Goal: Transaction & Acquisition: Subscribe to service/newsletter

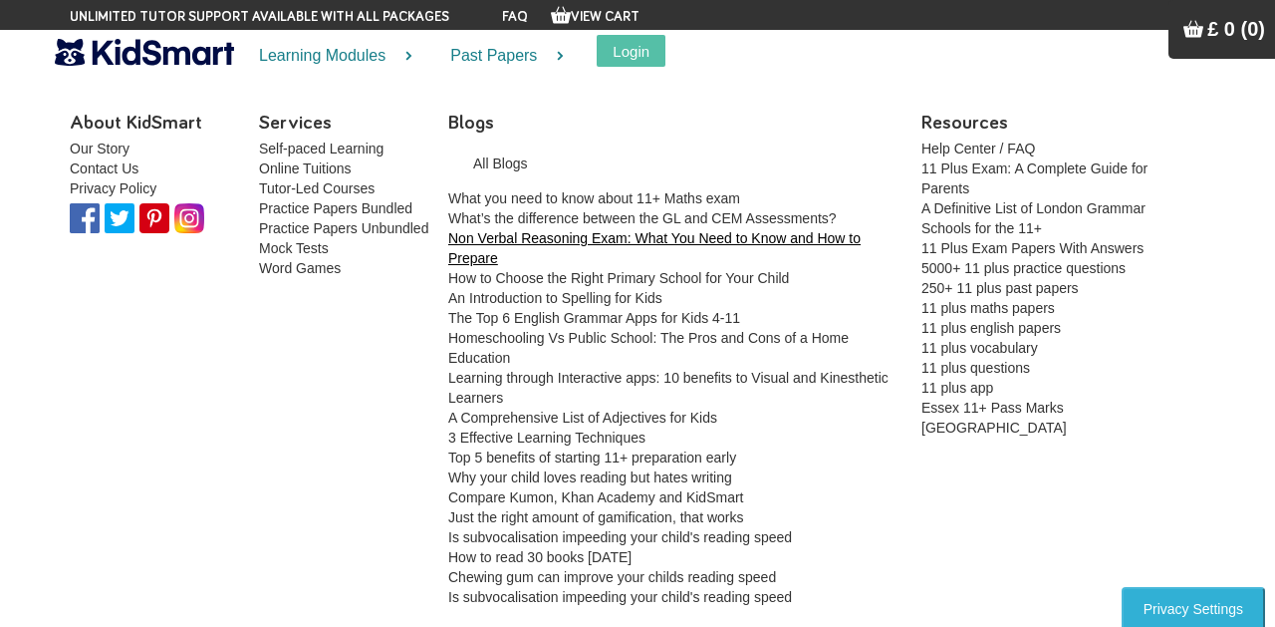
scroll to position [144, 0]
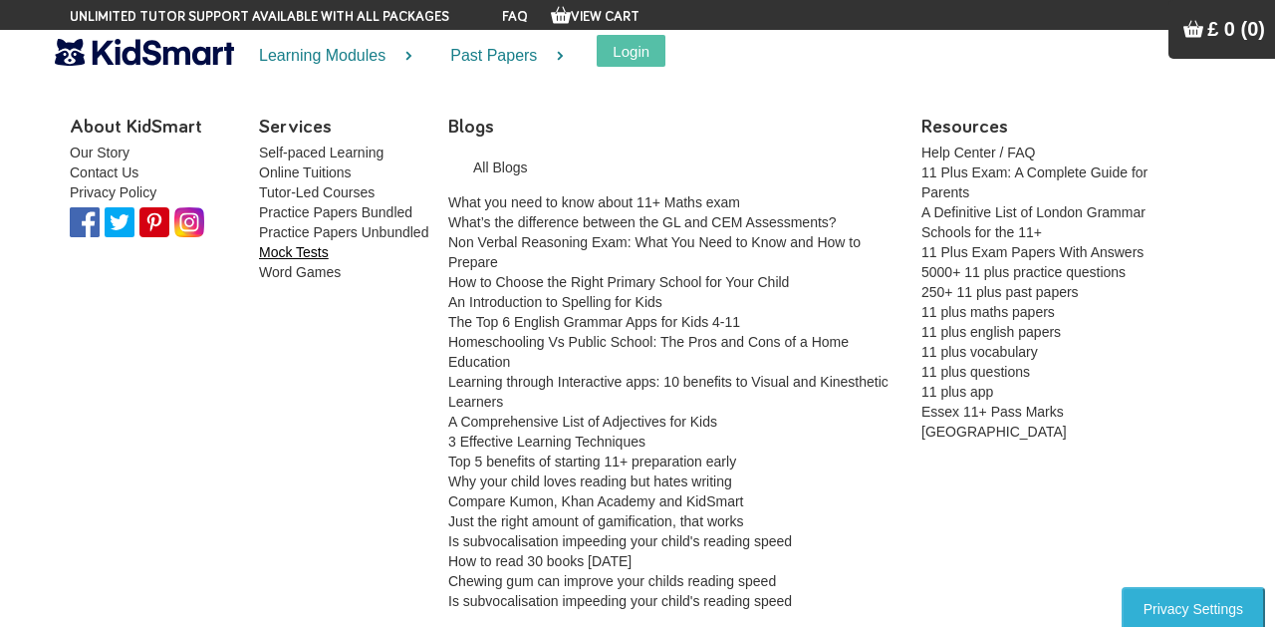
click at [304, 249] on link "Mock Tests" at bounding box center [294, 252] width 70 height 16
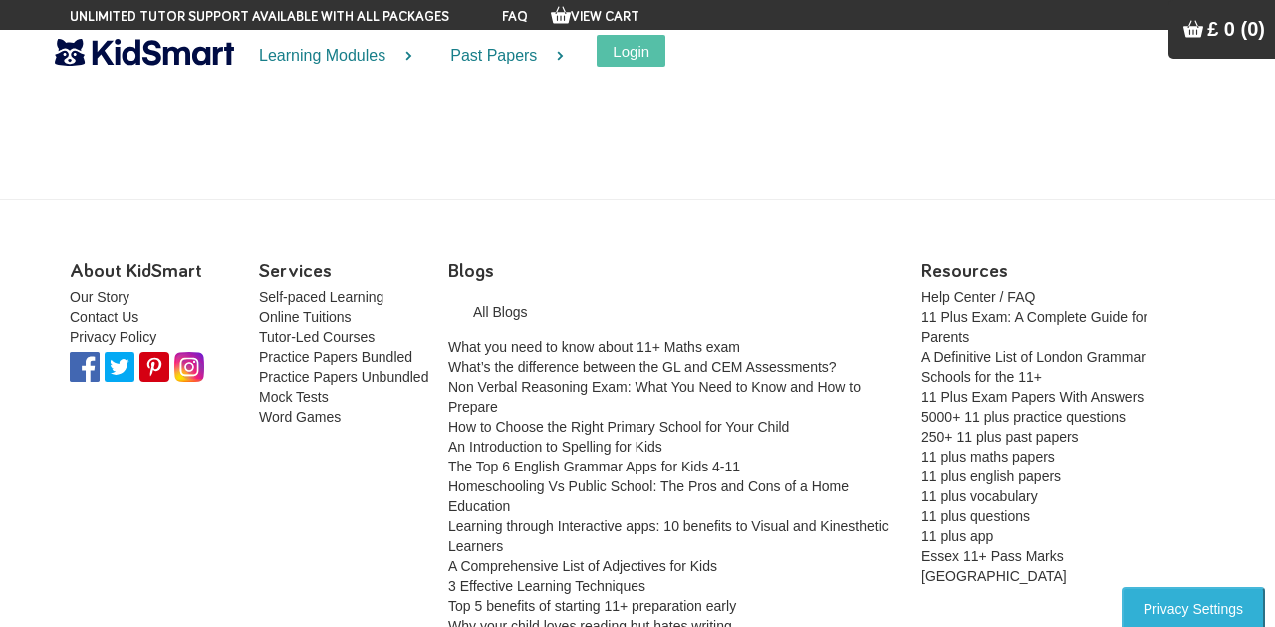
scroll to position [144, 0]
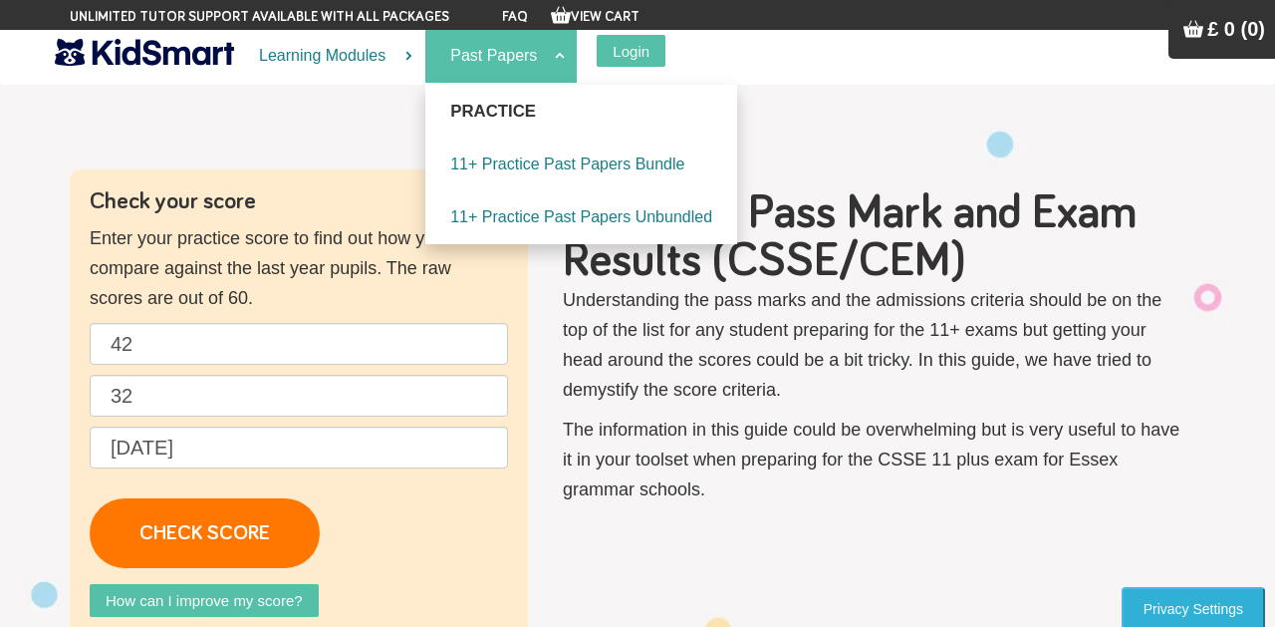
click at [523, 72] on link "Past Papers" at bounding box center [500, 56] width 151 height 53
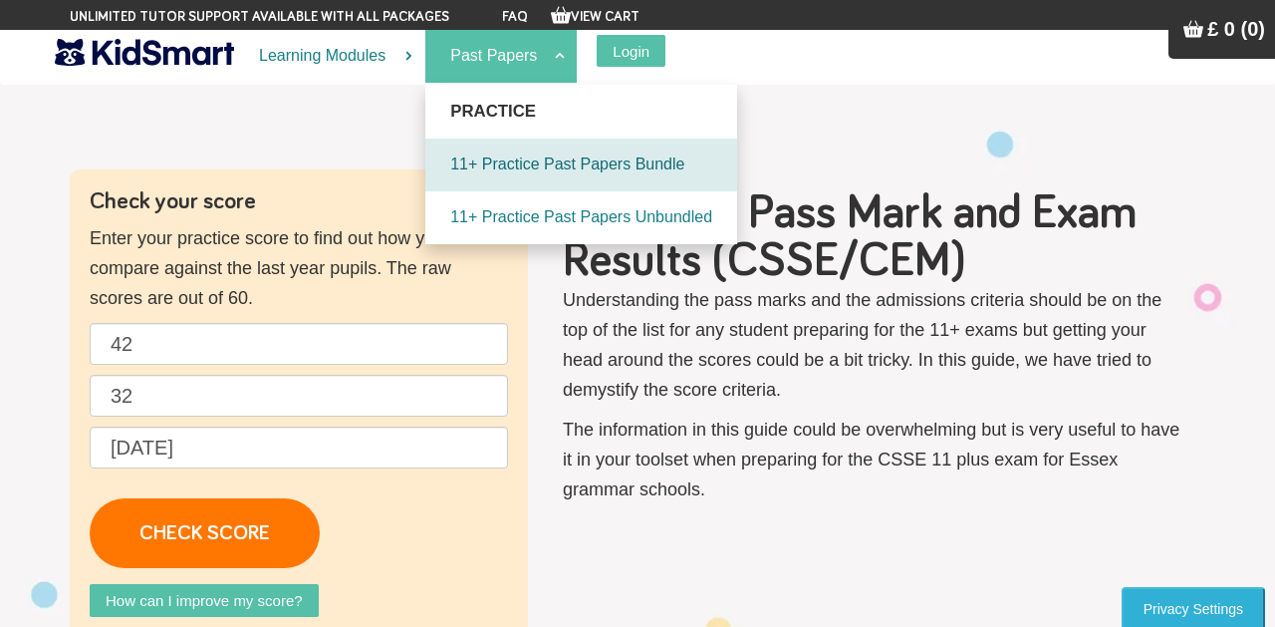
click at [556, 146] on link "11+ Practice Past Papers Bundle" at bounding box center [581, 164] width 312 height 53
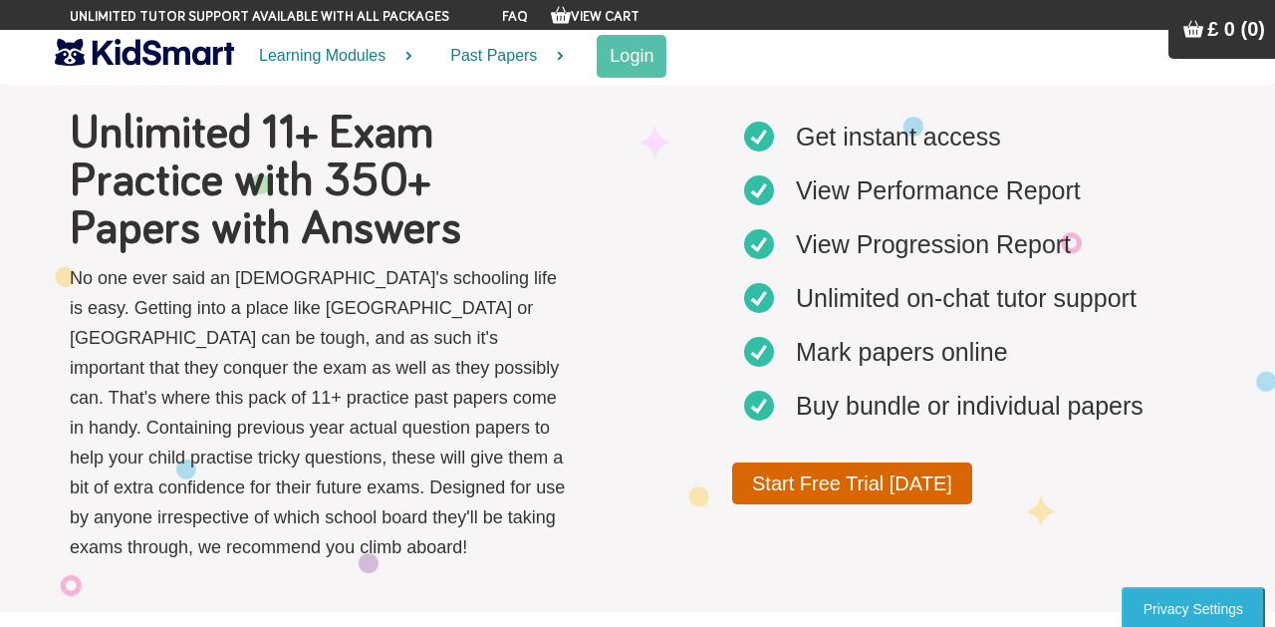
click at [869, 480] on link "Start Free Trial Today" at bounding box center [852, 483] width 240 height 42
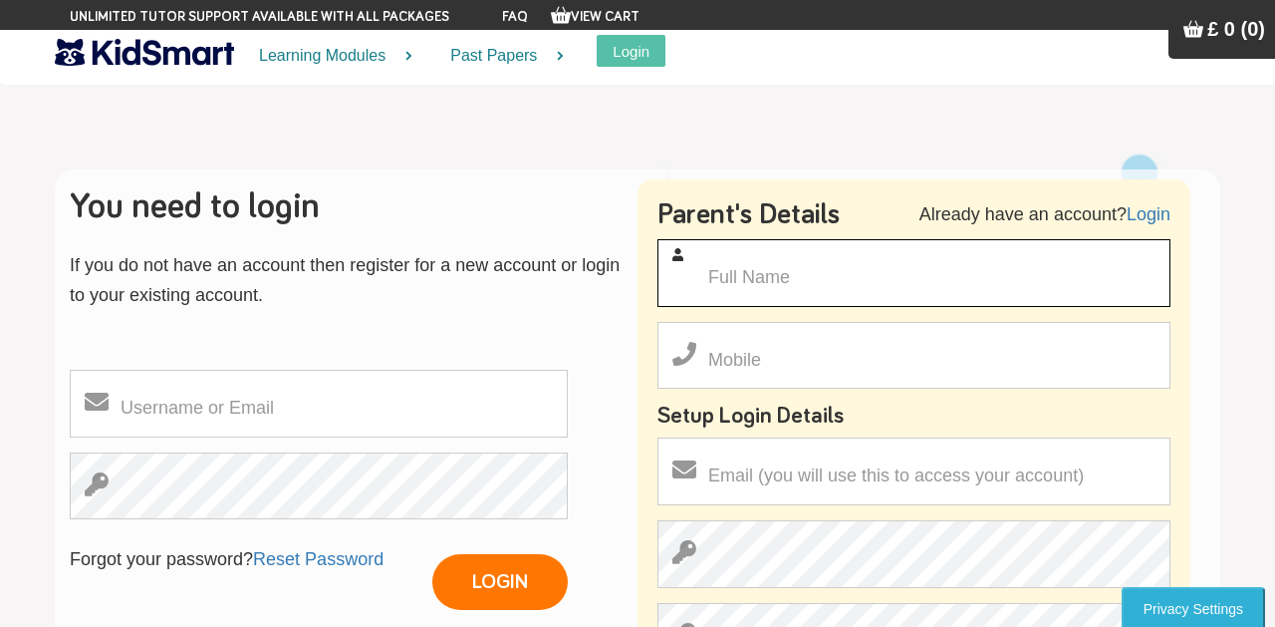
click at [825, 268] on input "text" at bounding box center [913, 273] width 513 height 68
type input "[PERSON_NAME]"
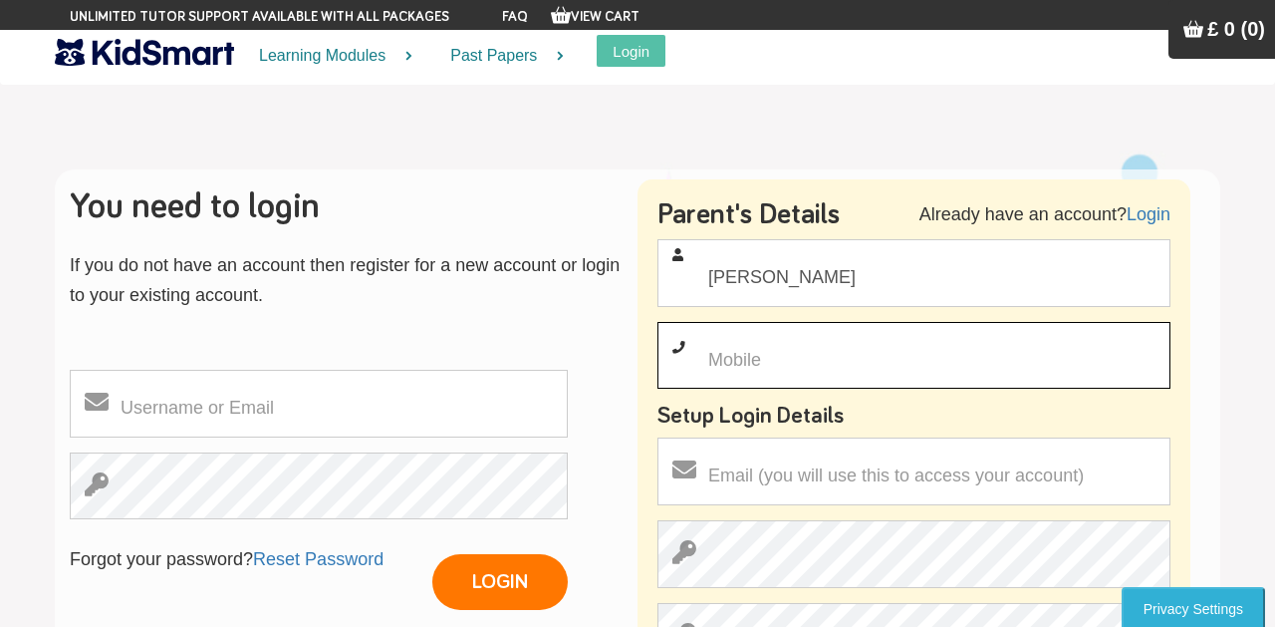
click at [1108, 335] on input "text" at bounding box center [913, 356] width 513 height 68
type input "07452951069"
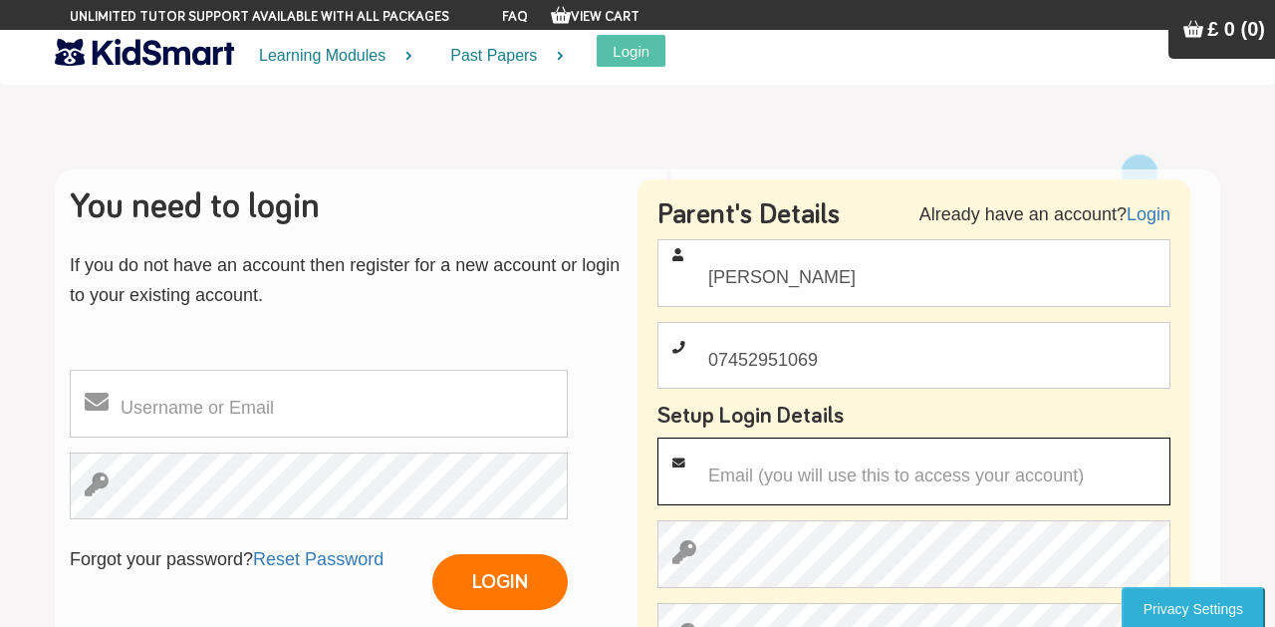
click at [782, 453] on input "email" at bounding box center [913, 471] width 513 height 68
type input "daniel.elayaraja@gmail.com"
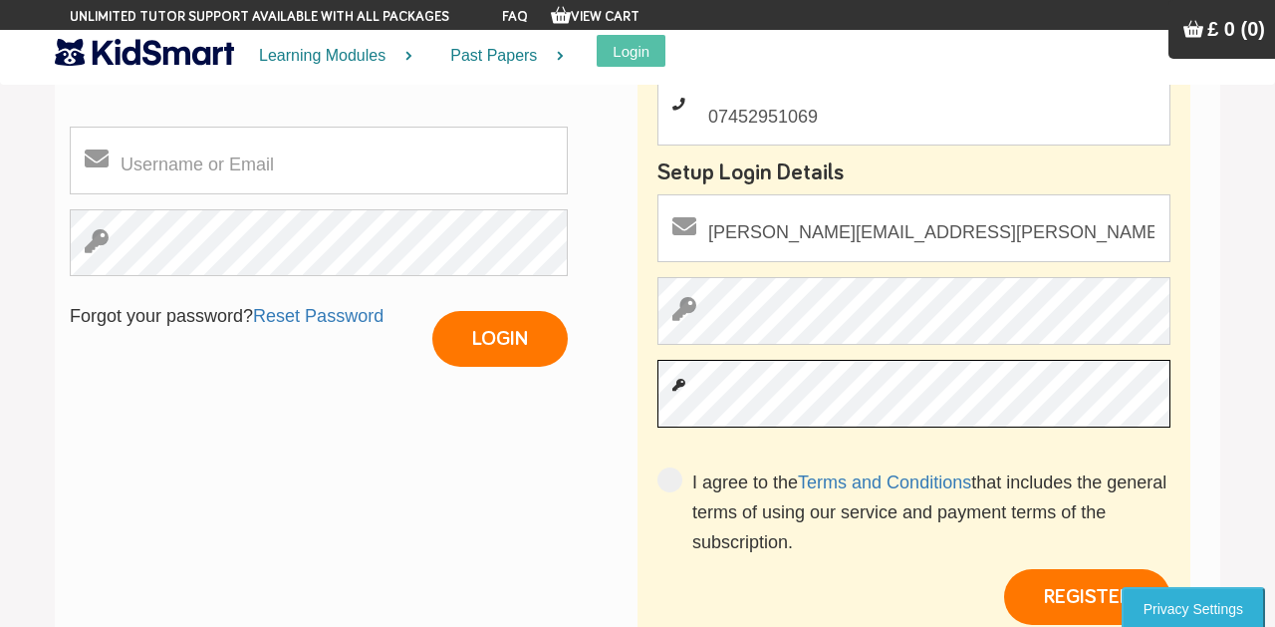
scroll to position [251, 0]
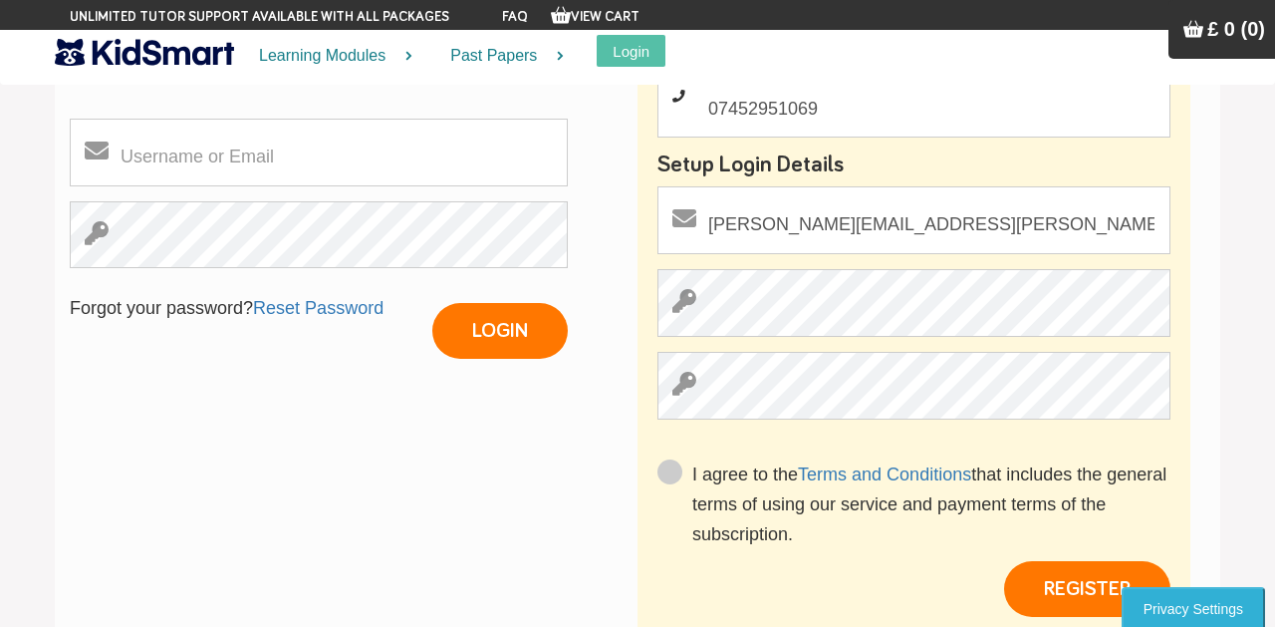
click at [667, 464] on span at bounding box center [669, 471] width 25 height 25
click at [692, 563] on input "I agree to the Terms and Conditions that includes the general terms of using ou…" at bounding box center [692, 563] width 0 height 0
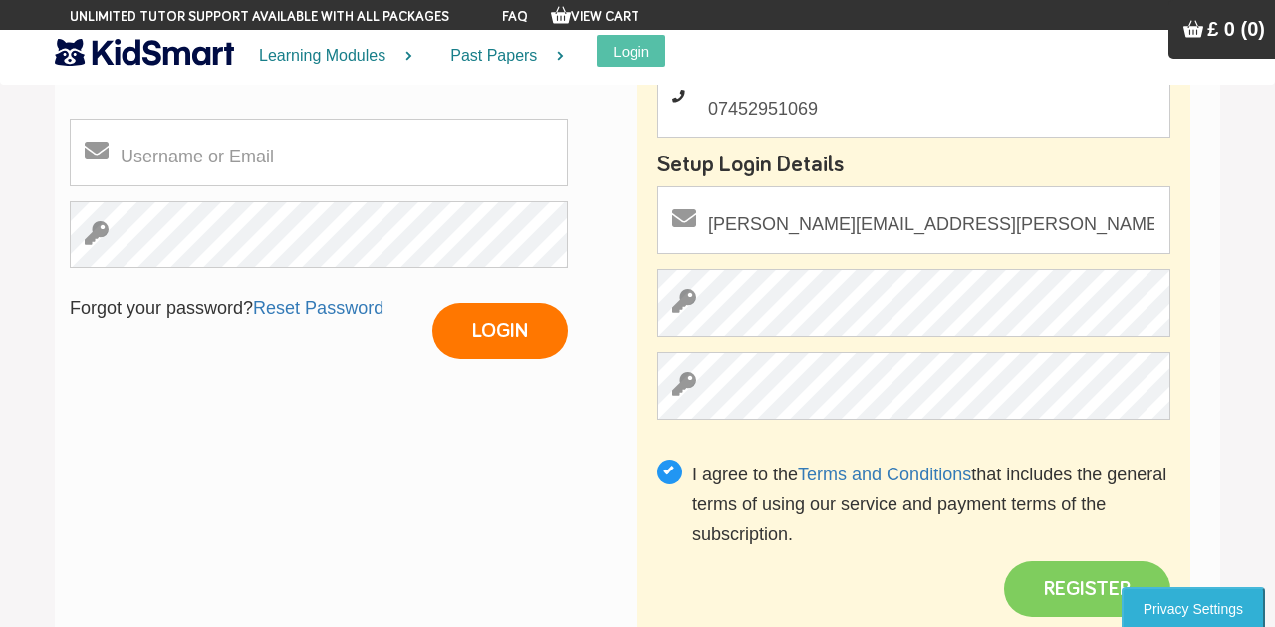
click at [1059, 578] on button "REGISTER" at bounding box center [1087, 589] width 166 height 56
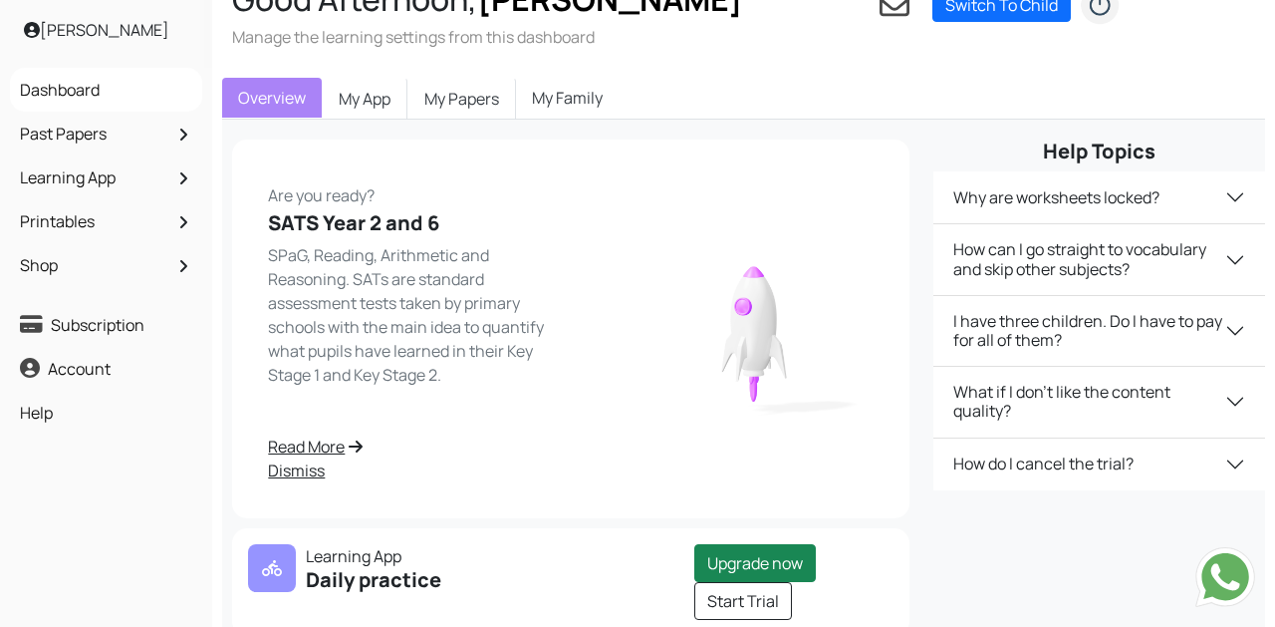
scroll to position [169, 0]
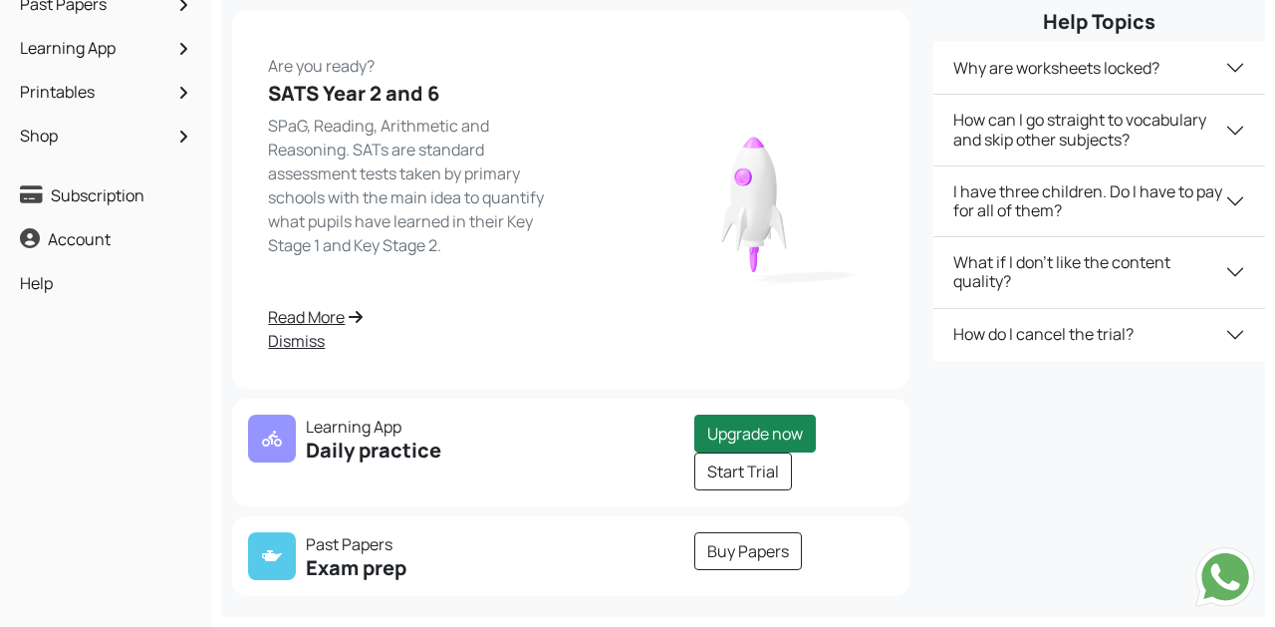
click at [390, 562] on h5 "Exam prep" at bounding box center [403, 568] width 311 height 24
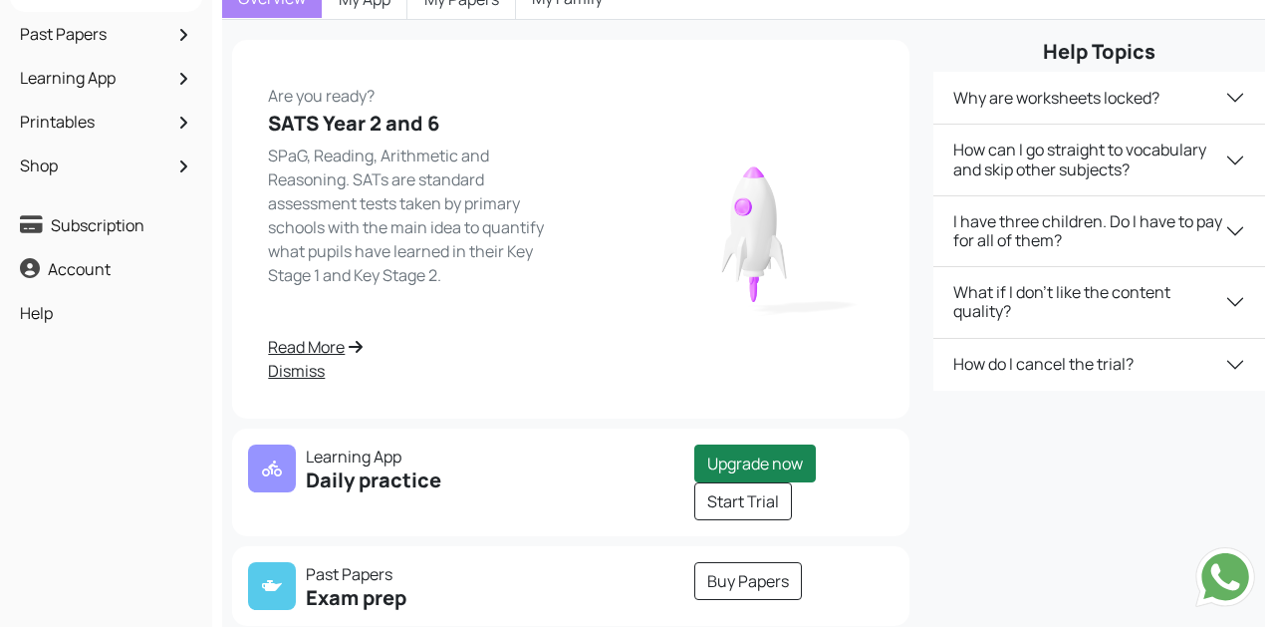
scroll to position [138, 0]
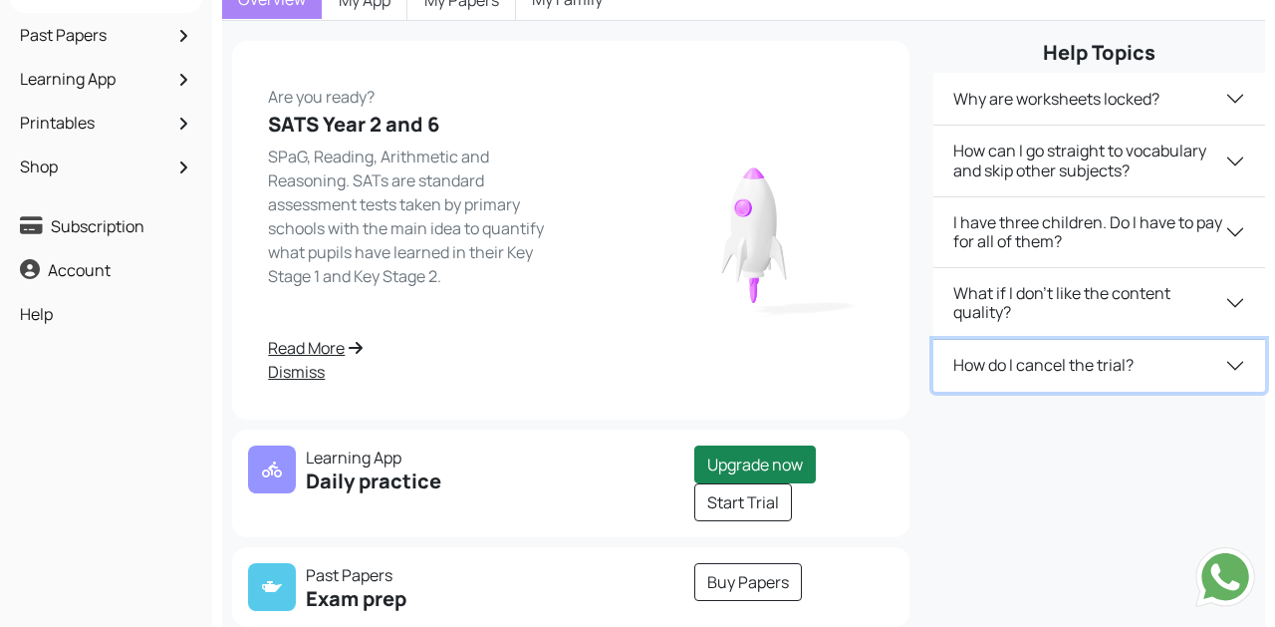
click at [1132, 376] on button "How do I cancel the trial?" at bounding box center [1099, 366] width 332 height 52
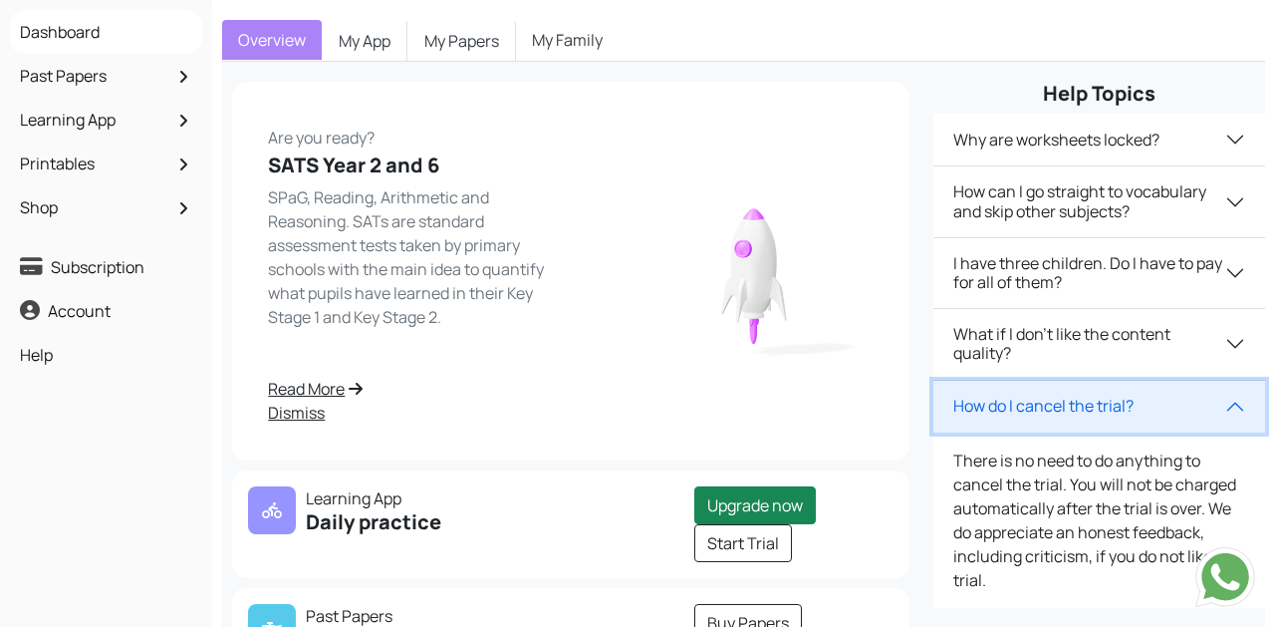
scroll to position [95, 0]
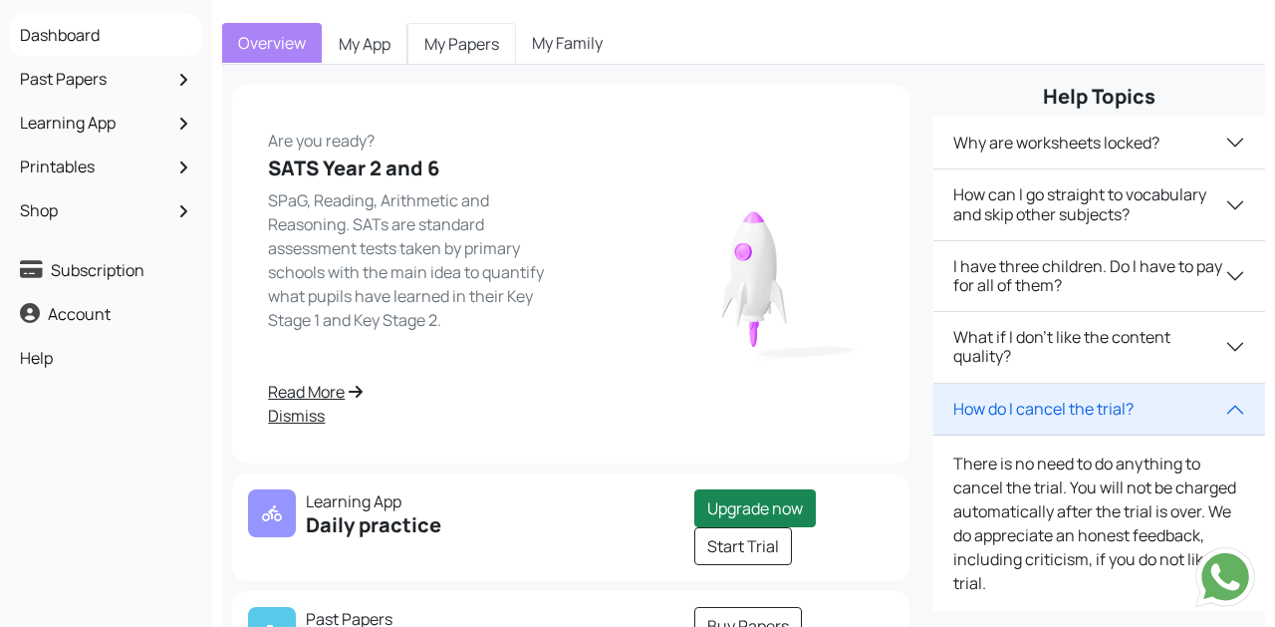
click at [434, 51] on link "My Papers" at bounding box center [461, 44] width 109 height 42
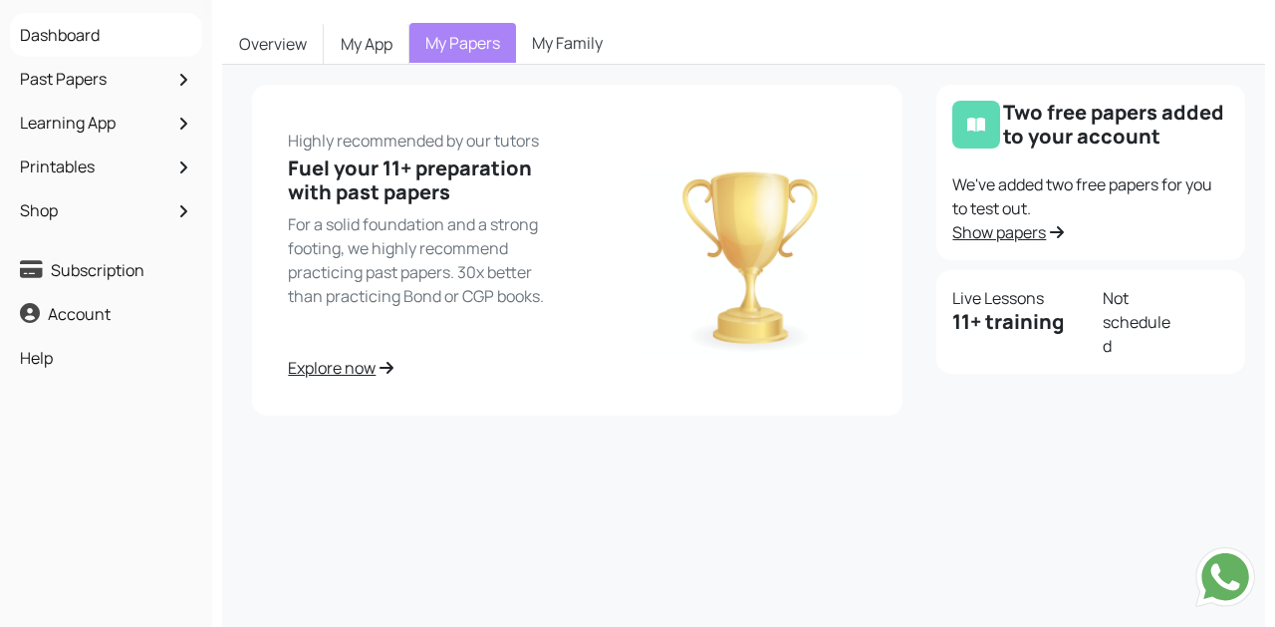
click at [347, 363] on link "Explore now" at bounding box center [427, 368] width 278 height 24
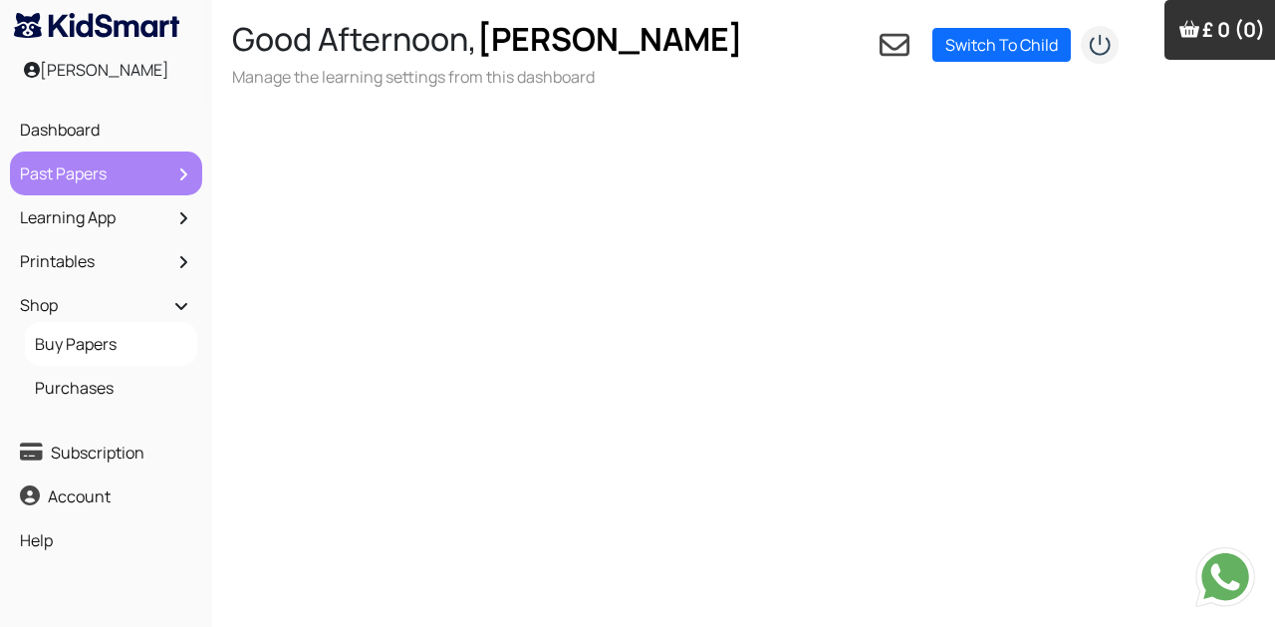
click at [132, 169] on link "Past Papers" at bounding box center [106, 173] width 182 height 34
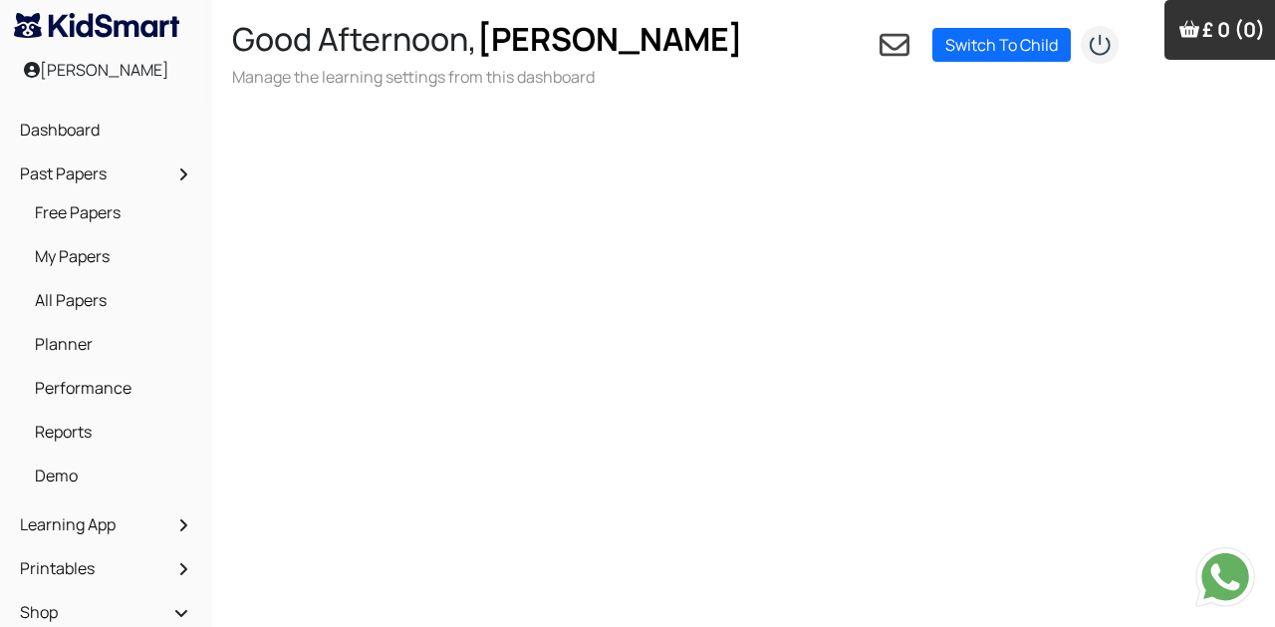
click at [90, 71] on div "[PERSON_NAME]" at bounding box center [96, 70] width 192 height 44
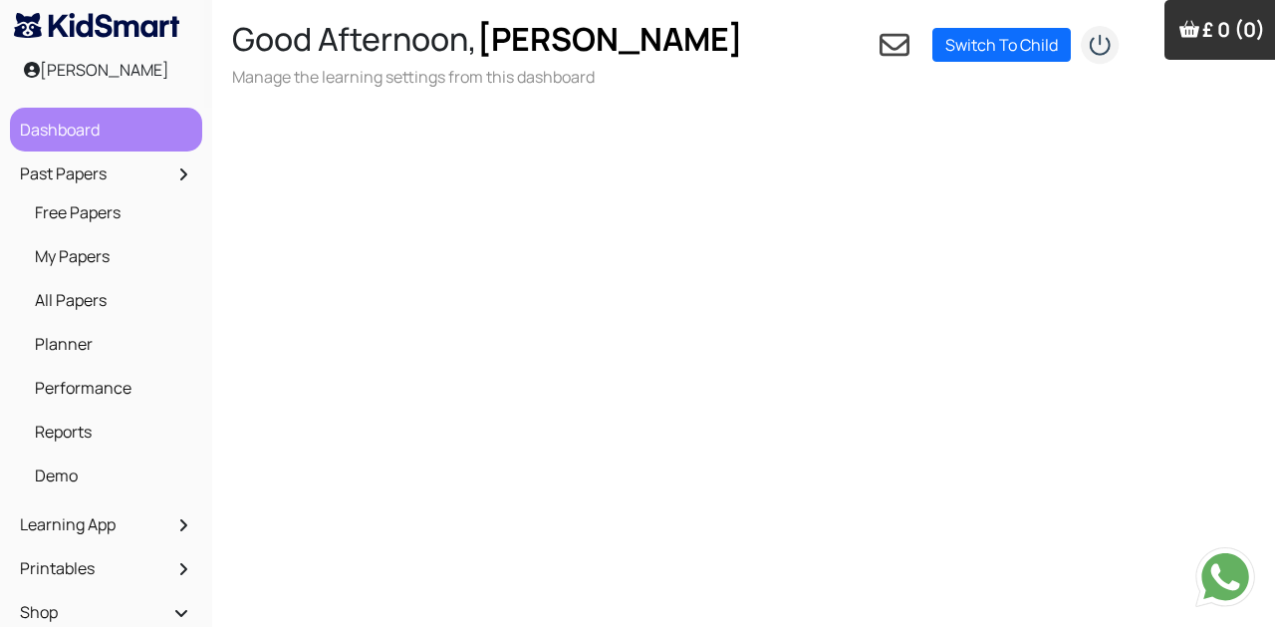
click at [41, 125] on link "Dashboard" at bounding box center [106, 130] width 182 height 34
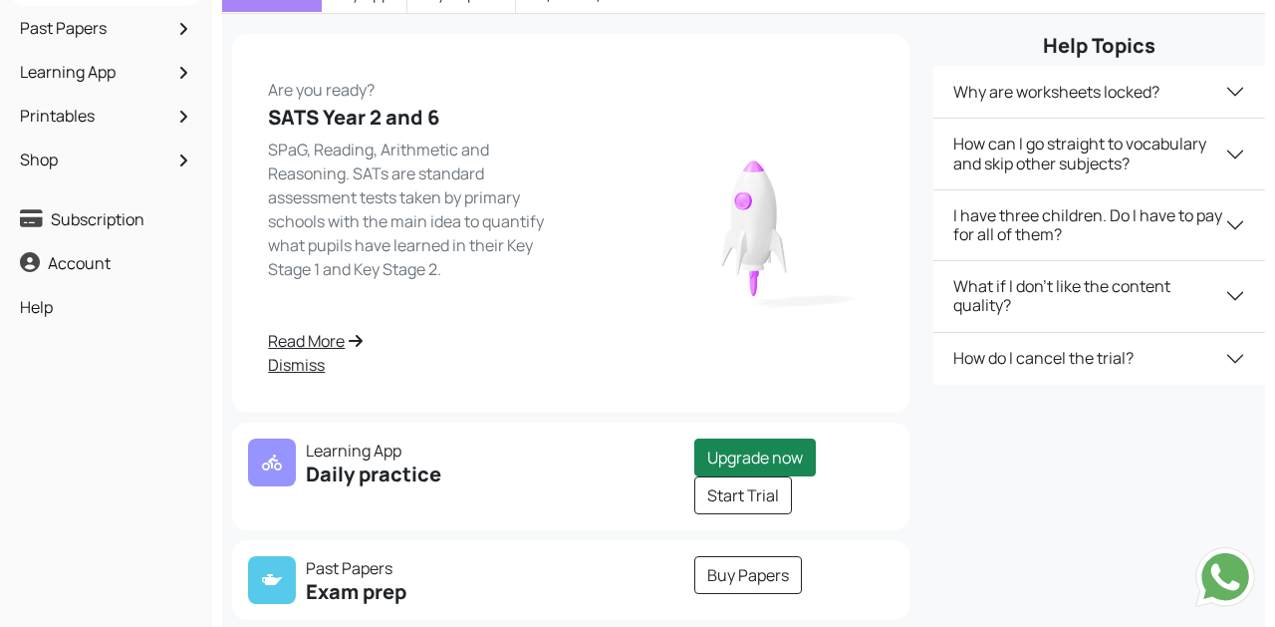
scroll to position [169, 0]
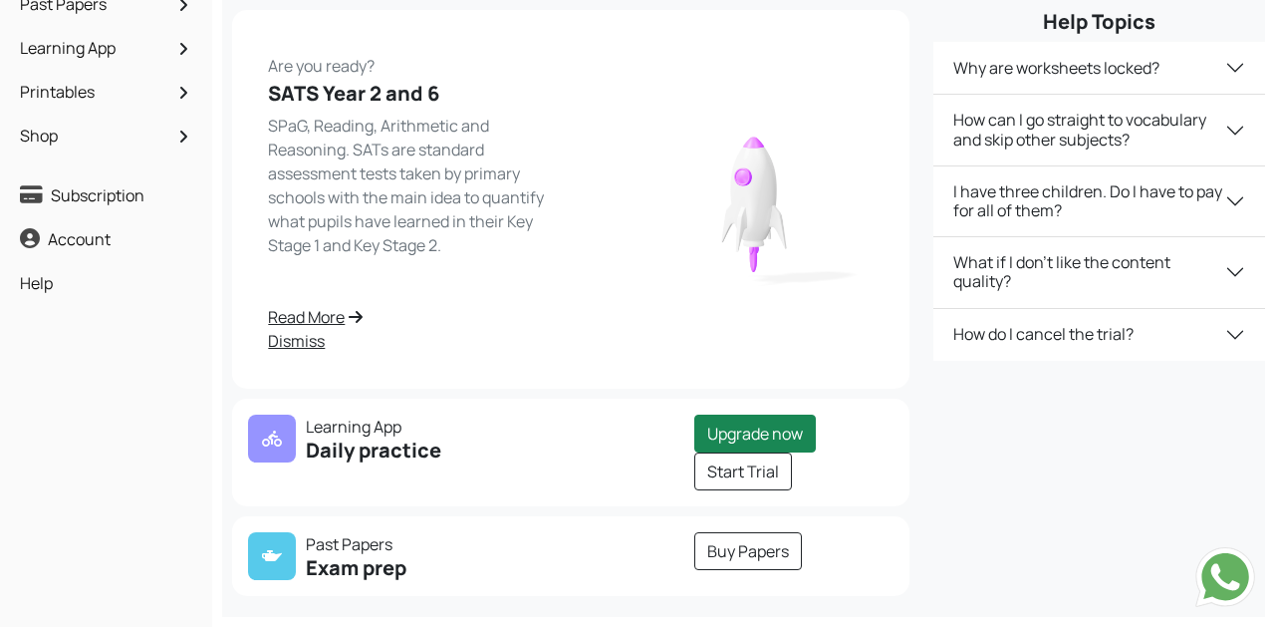
click at [574, 554] on div at bounding box center [627, 556] width 112 height 48
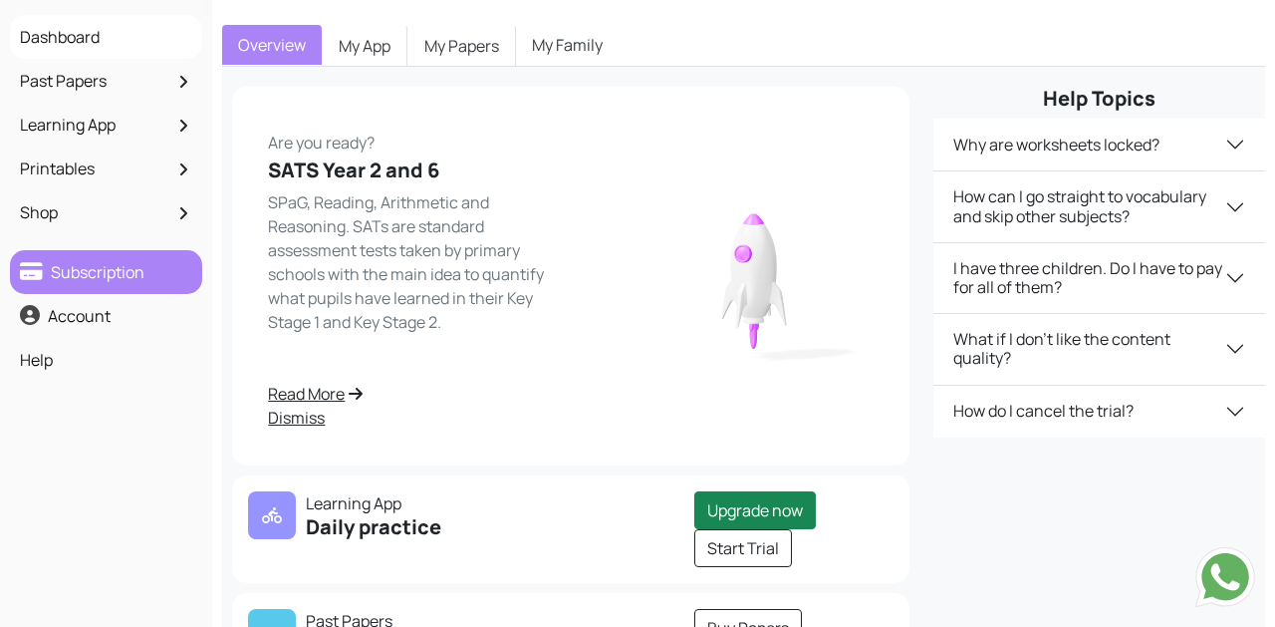
scroll to position [56, 0]
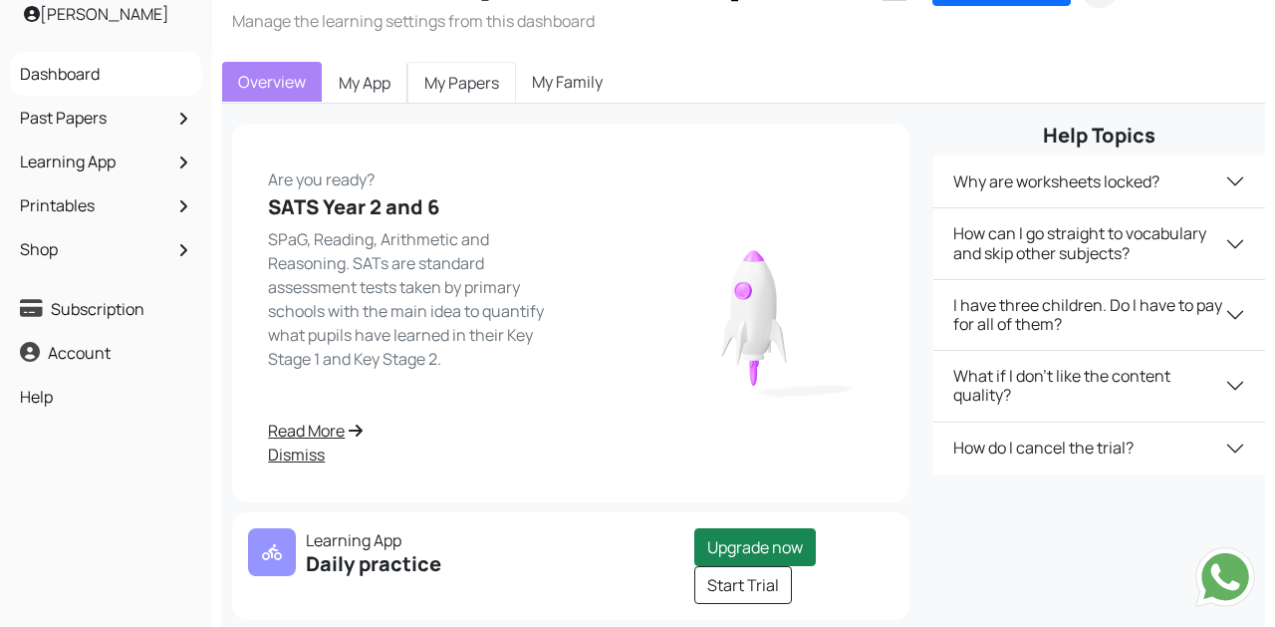
click at [411, 80] on link "My Papers" at bounding box center [461, 83] width 109 height 42
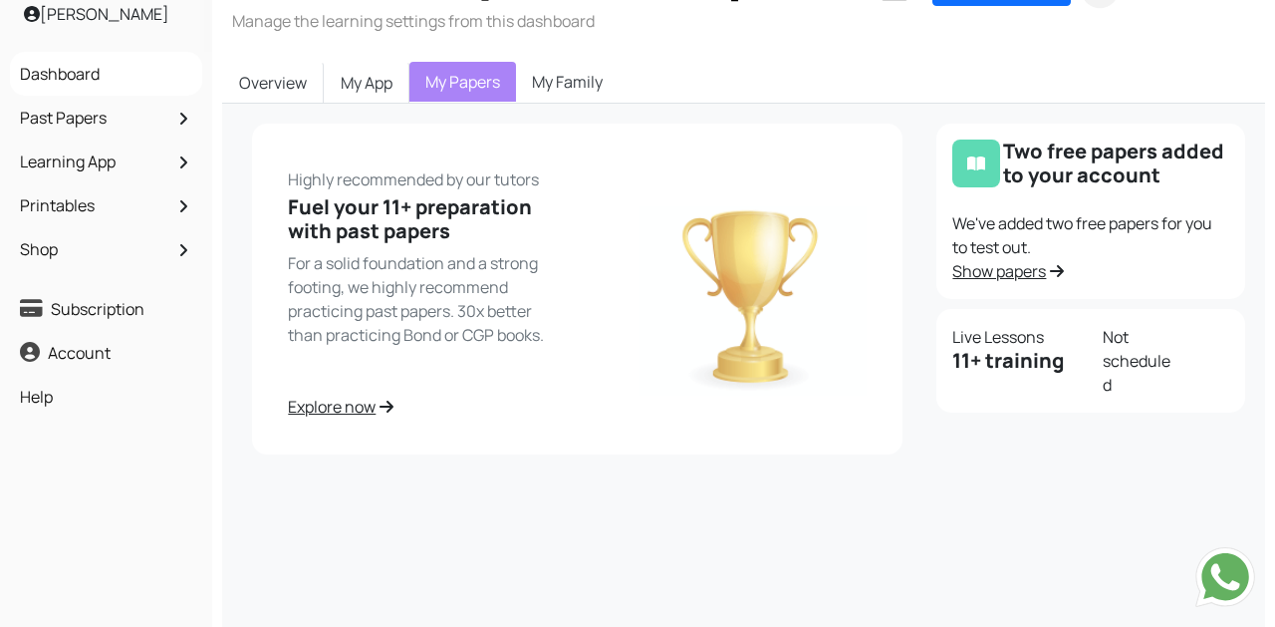
click at [988, 271] on link "Show papers" at bounding box center [1008, 271] width 112 height 22
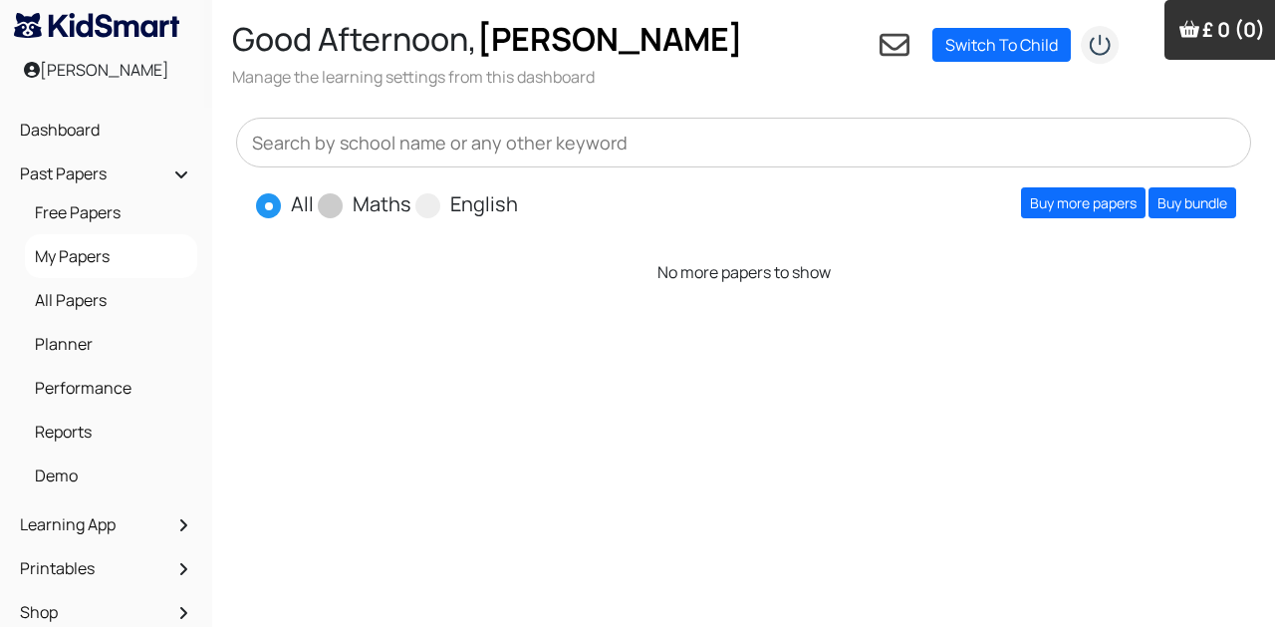
click at [324, 199] on span at bounding box center [330, 205] width 25 height 25
click at [411, 199] on input "Maths" at bounding box center [417, 195] width 13 height 13
radio input "true"
click at [418, 200] on span at bounding box center [427, 205] width 25 height 25
click at [518, 200] on input "English" at bounding box center [524, 195] width 13 height 13
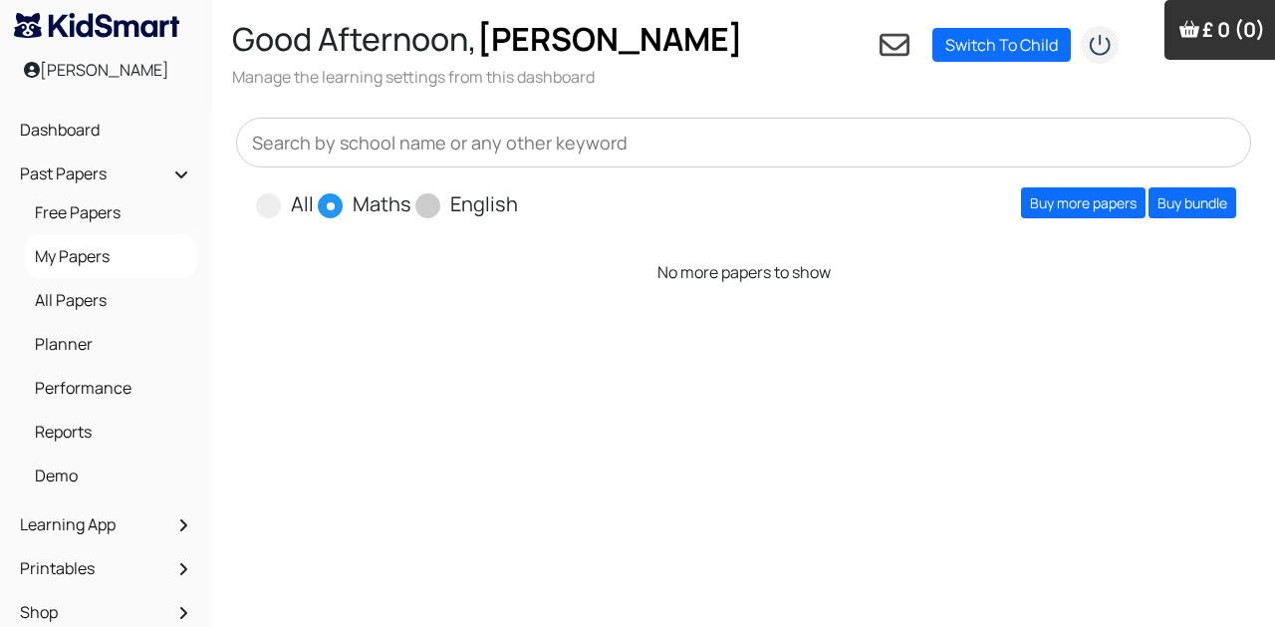
radio input "true"
click at [429, 205] on span at bounding box center [427, 205] width 25 height 25
click at [518, 202] on input "English" at bounding box center [524, 195] width 13 height 13
click at [335, 206] on span at bounding box center [330, 205] width 25 height 25
click at [411, 202] on input "Maths" at bounding box center [417, 195] width 13 height 13
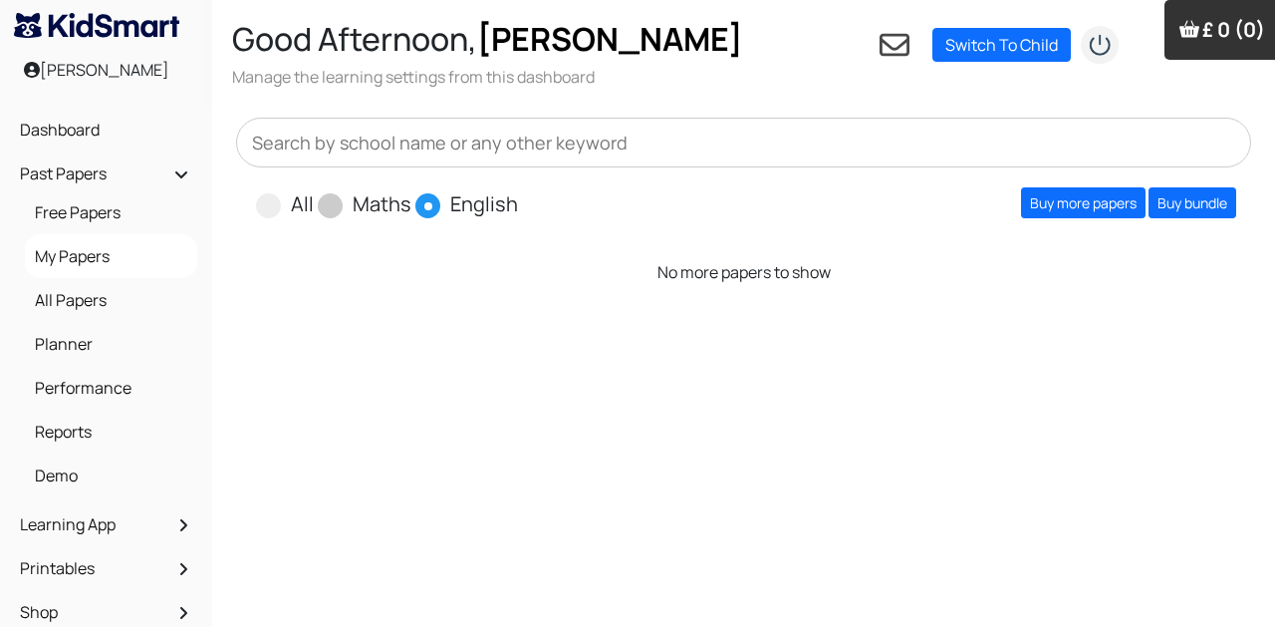
radio input "true"
click at [282, 205] on span "All" at bounding box center [287, 203] width 62 height 30
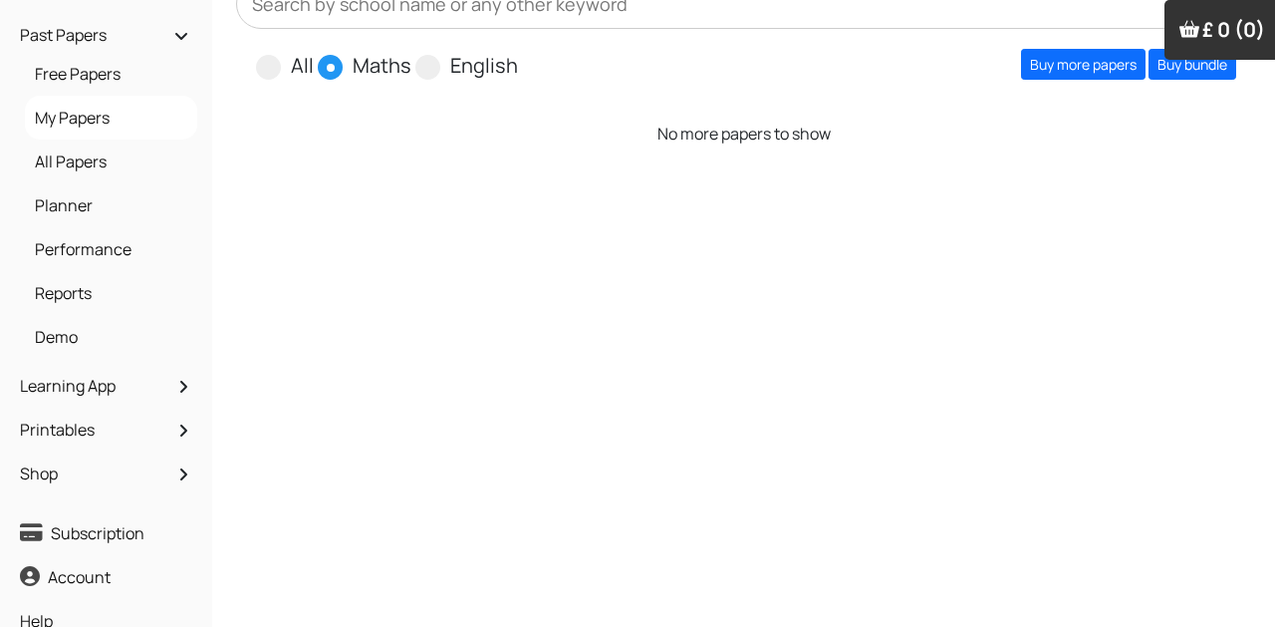
scroll to position [153, 0]
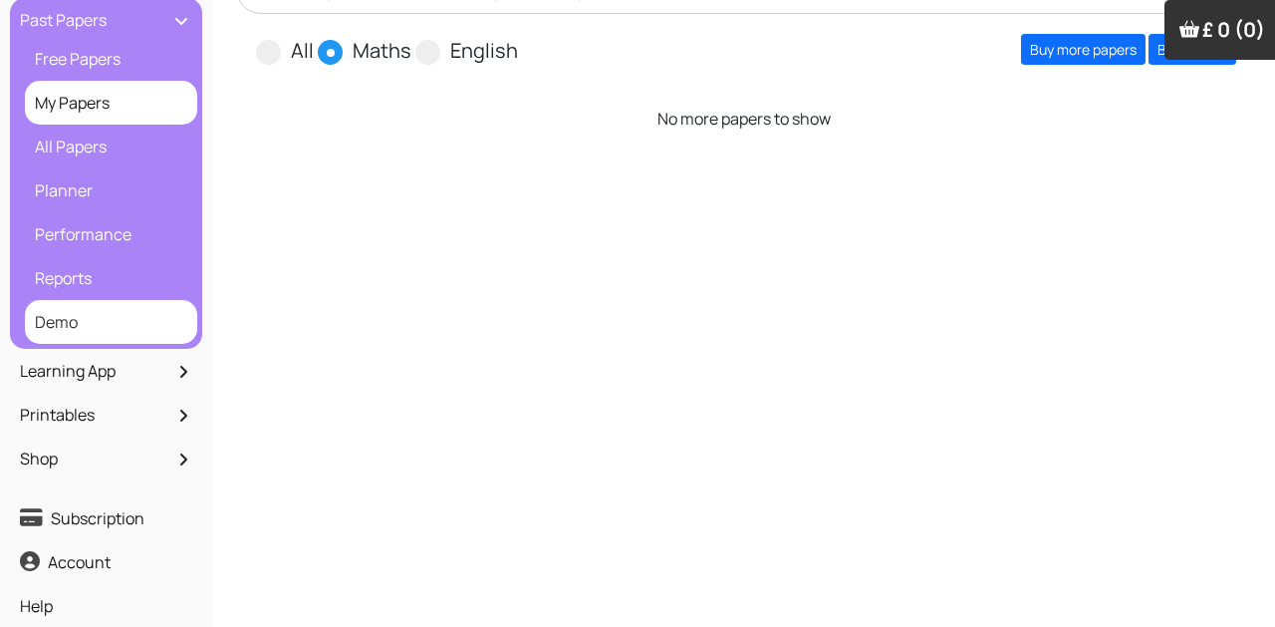
click at [96, 341] on li "Demo" at bounding box center [111, 322] width 172 height 44
click at [81, 323] on link "Demo" at bounding box center [111, 322] width 162 height 34
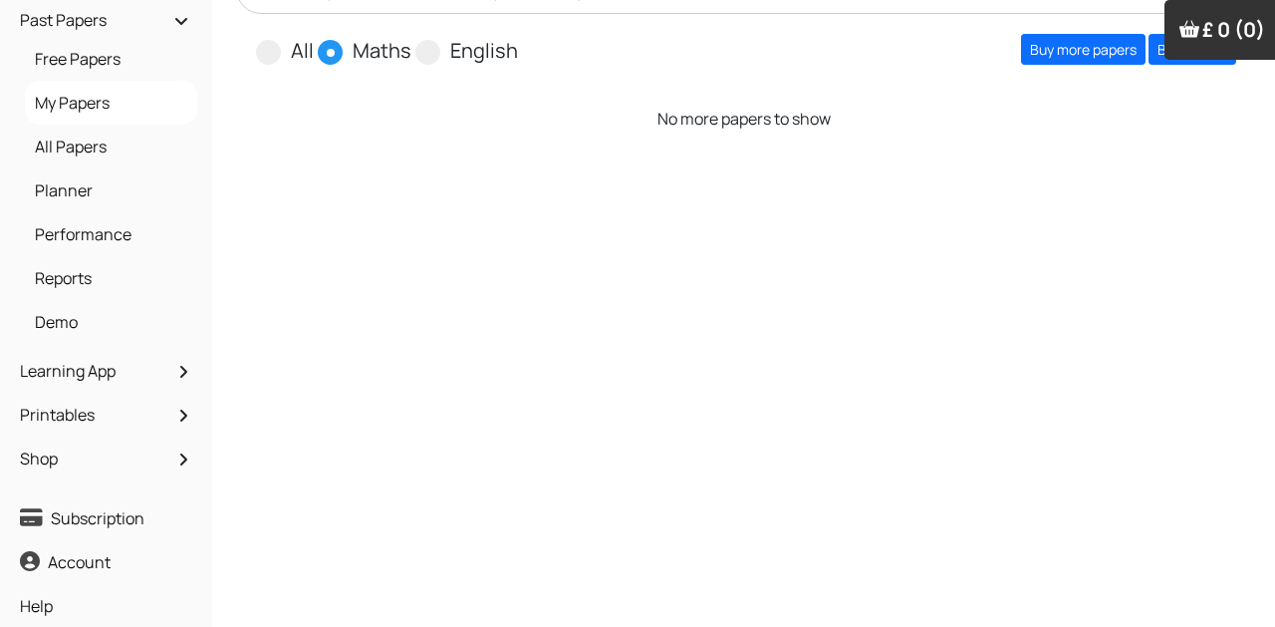
scroll to position [0, 0]
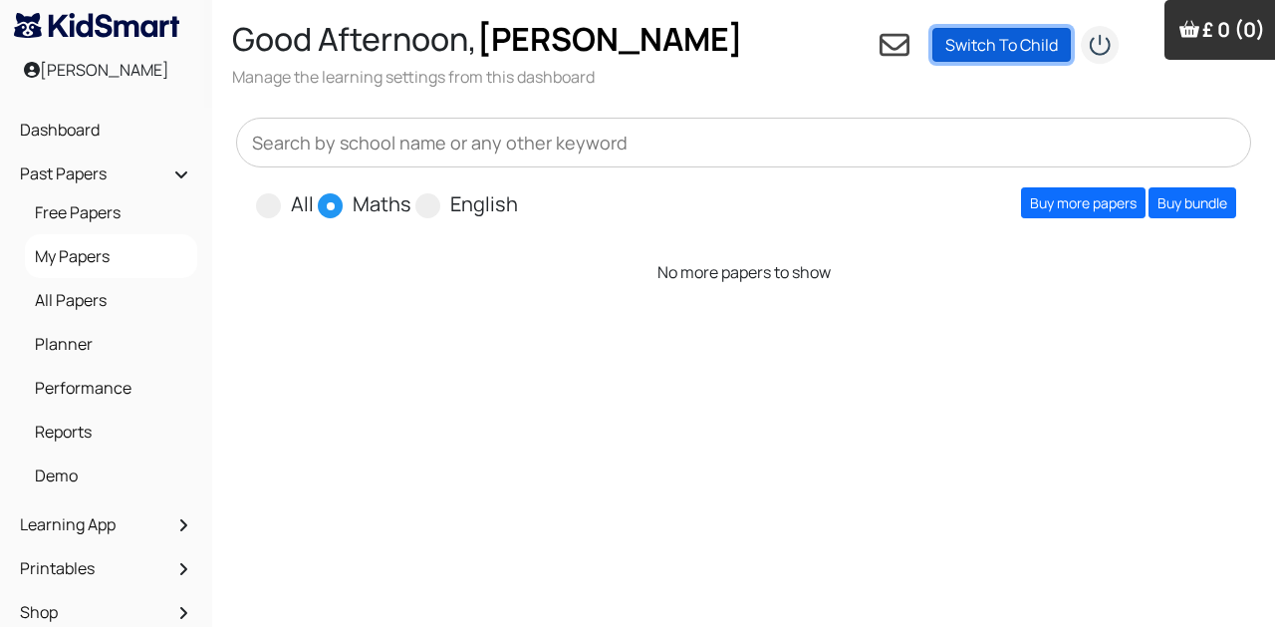
click at [984, 43] on link "Switch To Child" at bounding box center [1001, 45] width 138 height 34
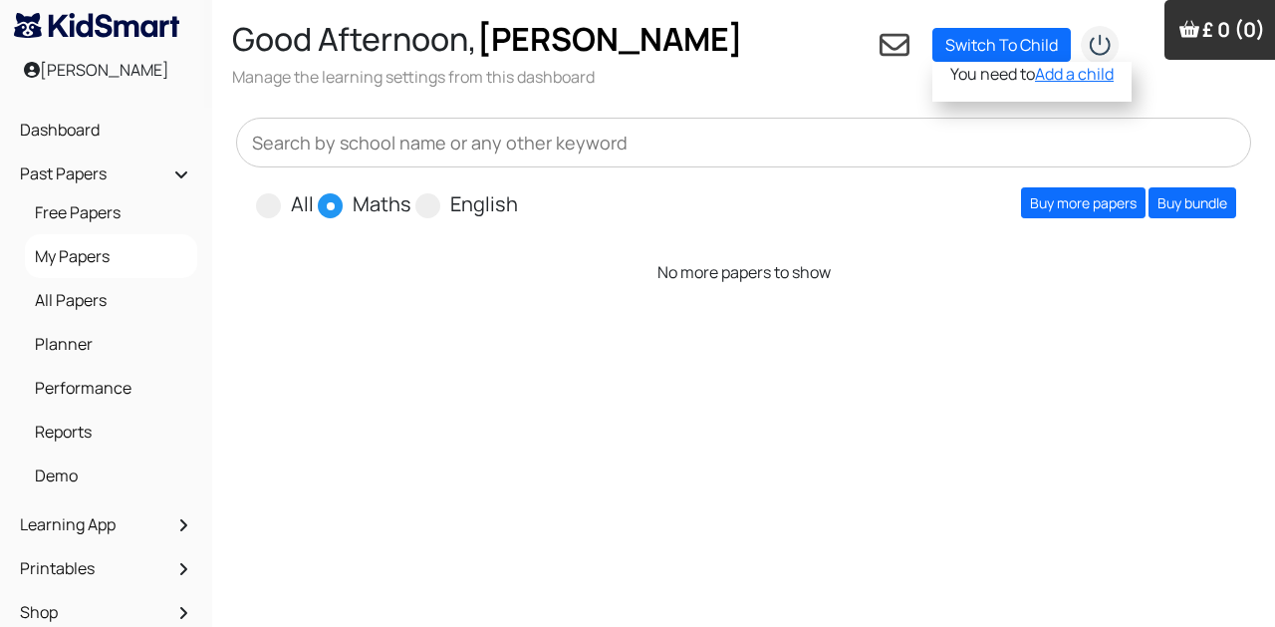
click at [794, 95] on div "Good Afternoon, Daniel Manage the learning settings from this dashboard Setting…" at bounding box center [753, 54] width 1083 height 108
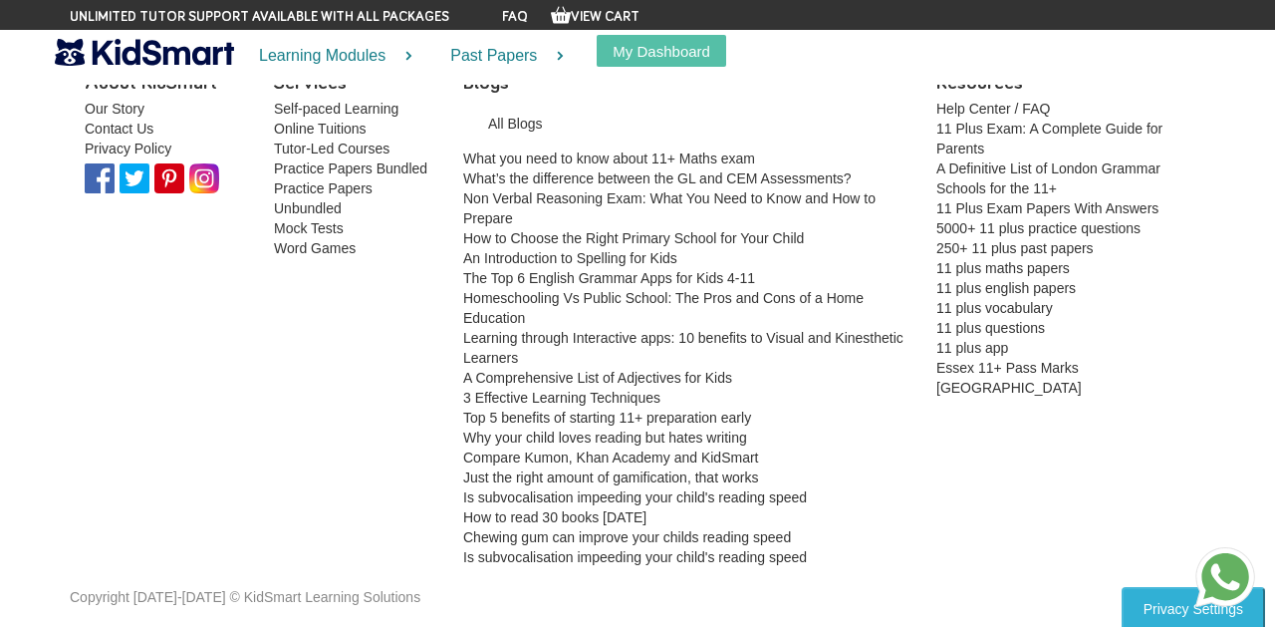
scroll to position [2716, 0]
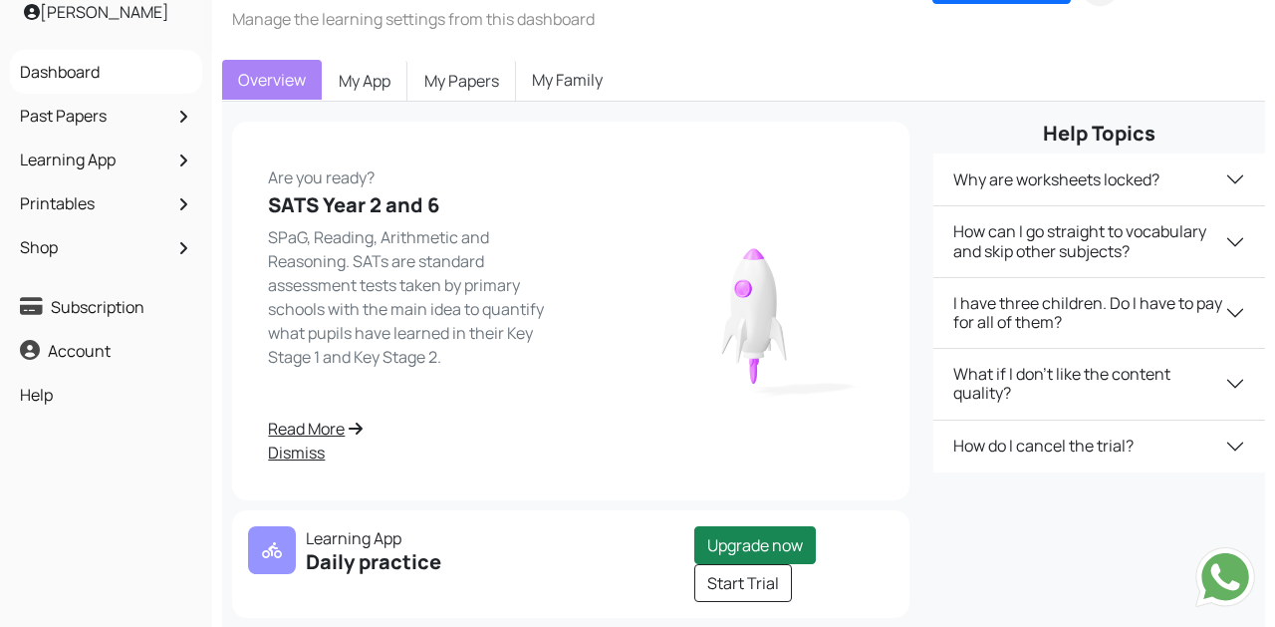
scroll to position [64, 0]
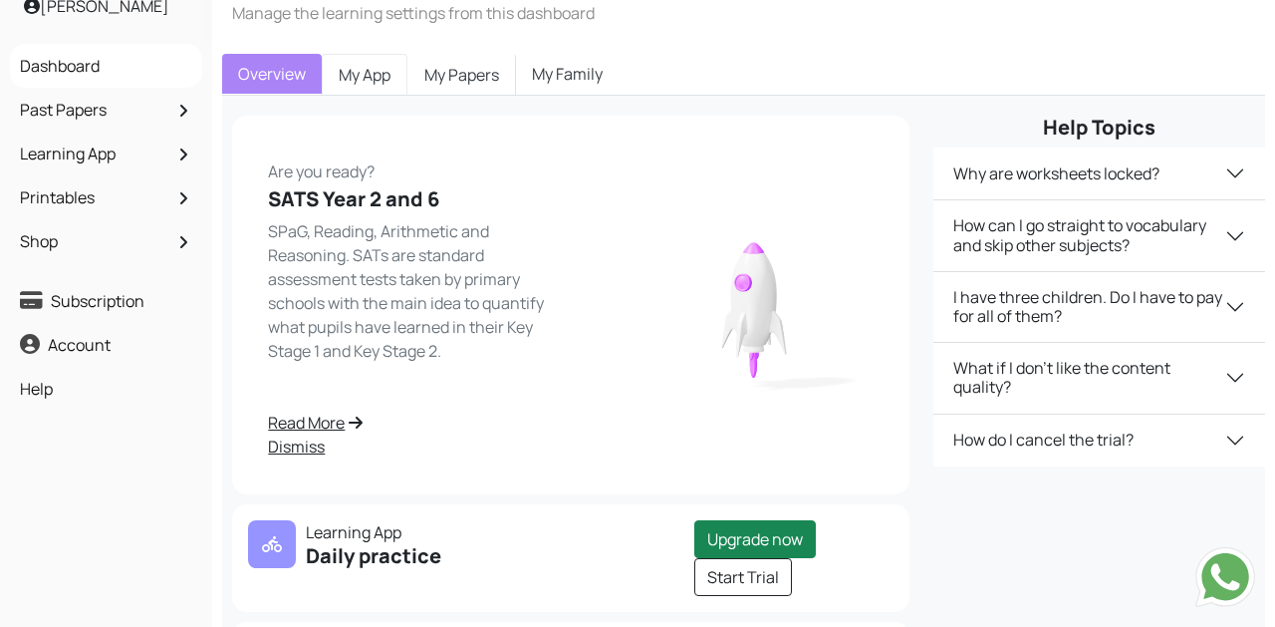
click at [391, 79] on link "My App" at bounding box center [365, 75] width 86 height 42
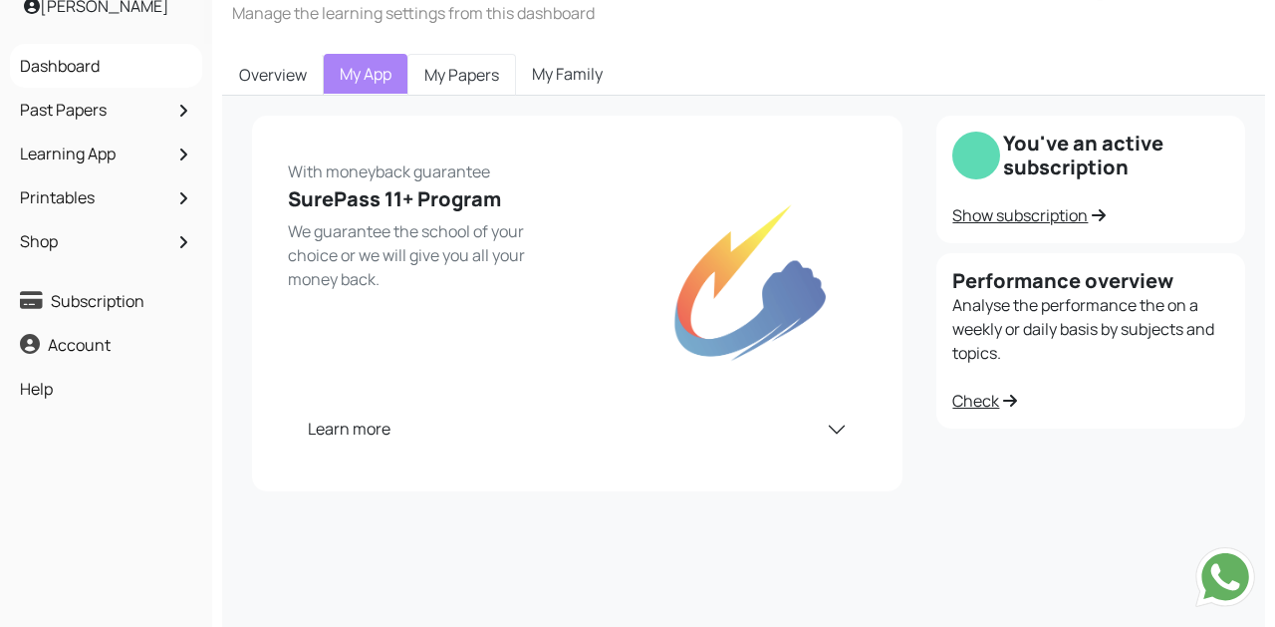
click at [467, 76] on link "My Papers" at bounding box center [461, 75] width 109 height 42
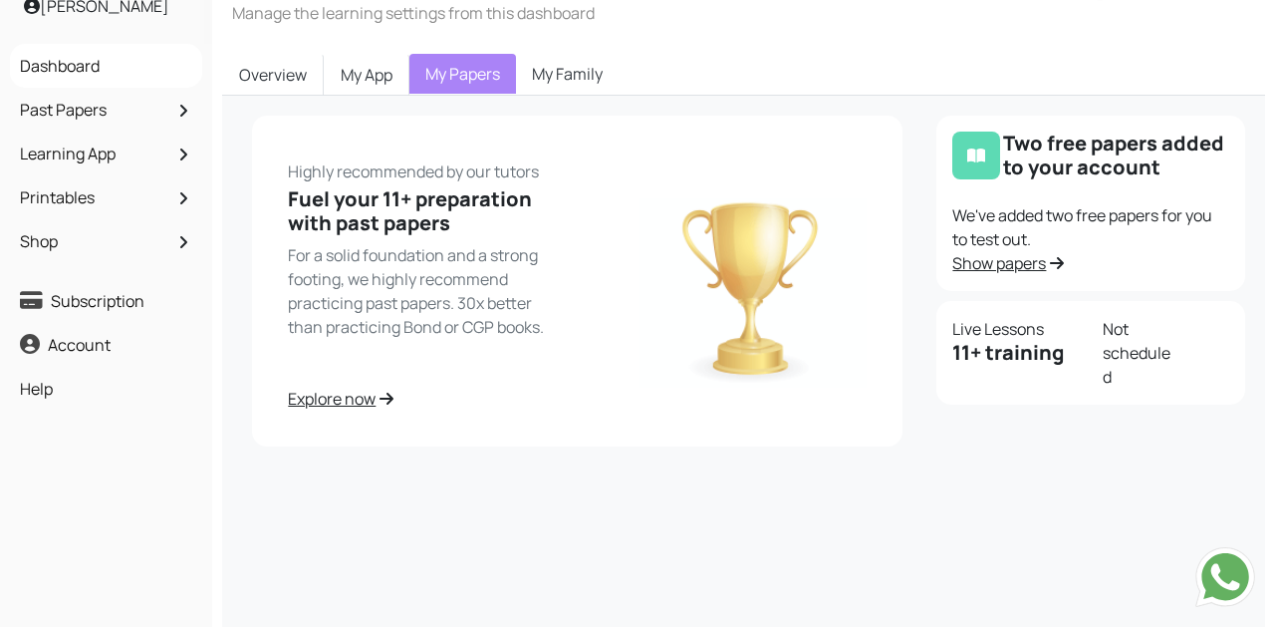
click at [552, 75] on link "My Family" at bounding box center [567, 74] width 103 height 40
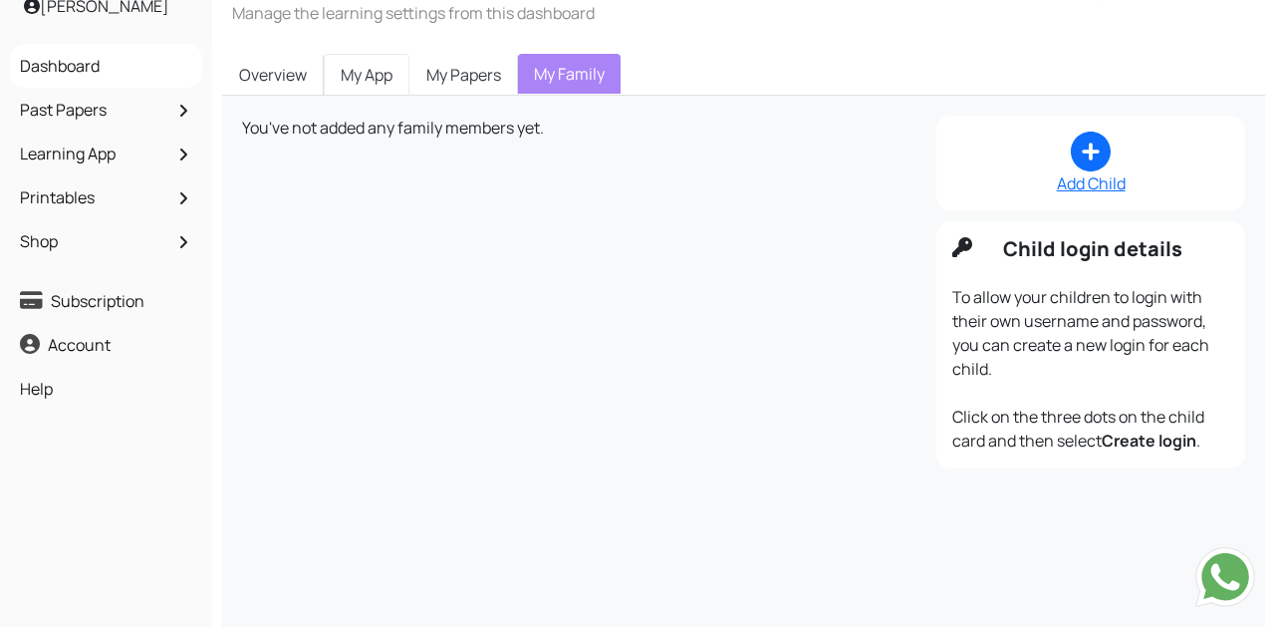
click at [353, 85] on link "My App" at bounding box center [367, 75] width 86 height 42
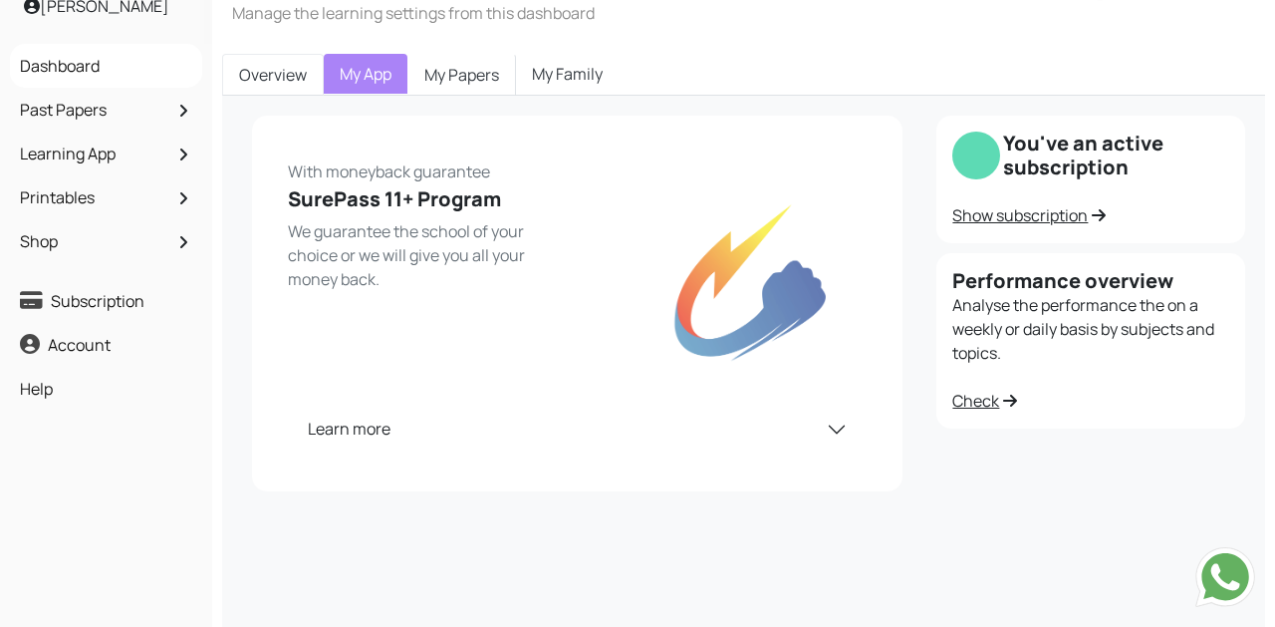
click at [263, 65] on link "Overview" at bounding box center [273, 75] width 102 height 42
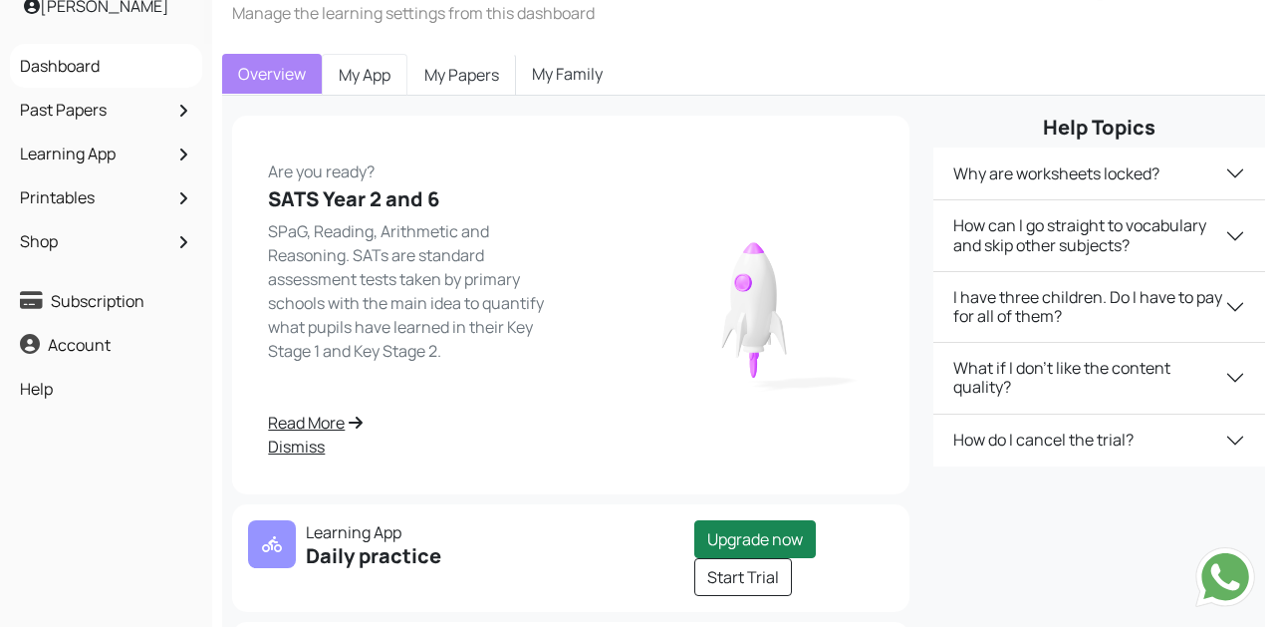
click at [338, 77] on link "My App" at bounding box center [365, 75] width 86 height 42
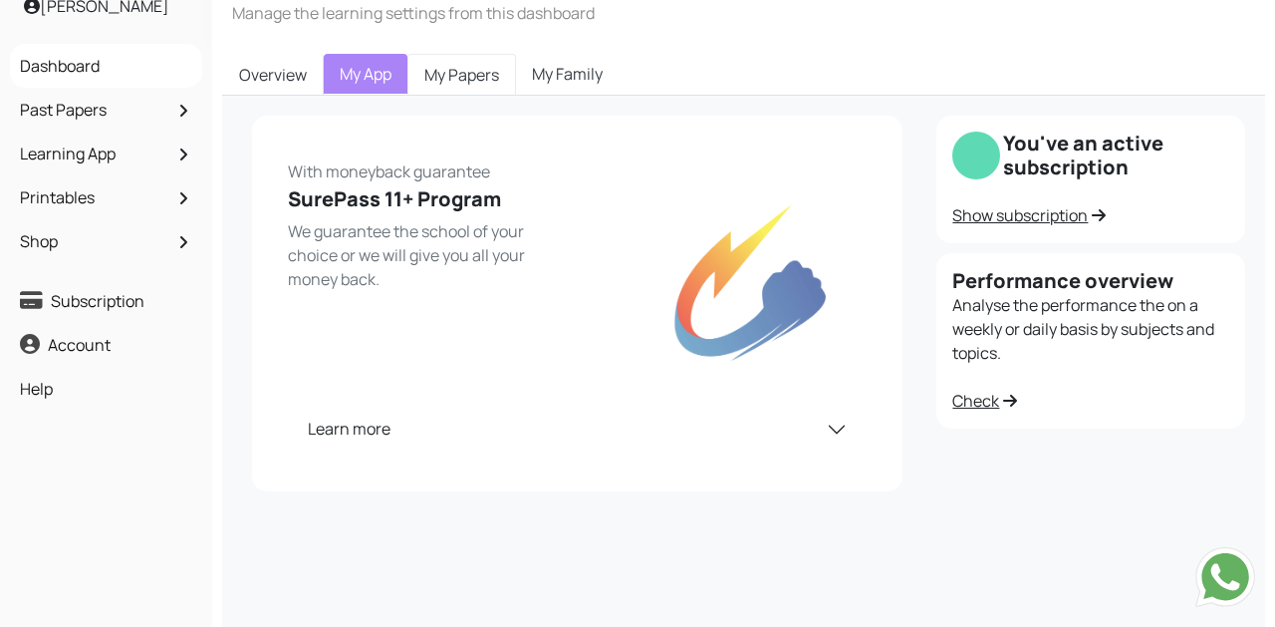
click at [454, 79] on link "My Papers" at bounding box center [461, 75] width 109 height 42
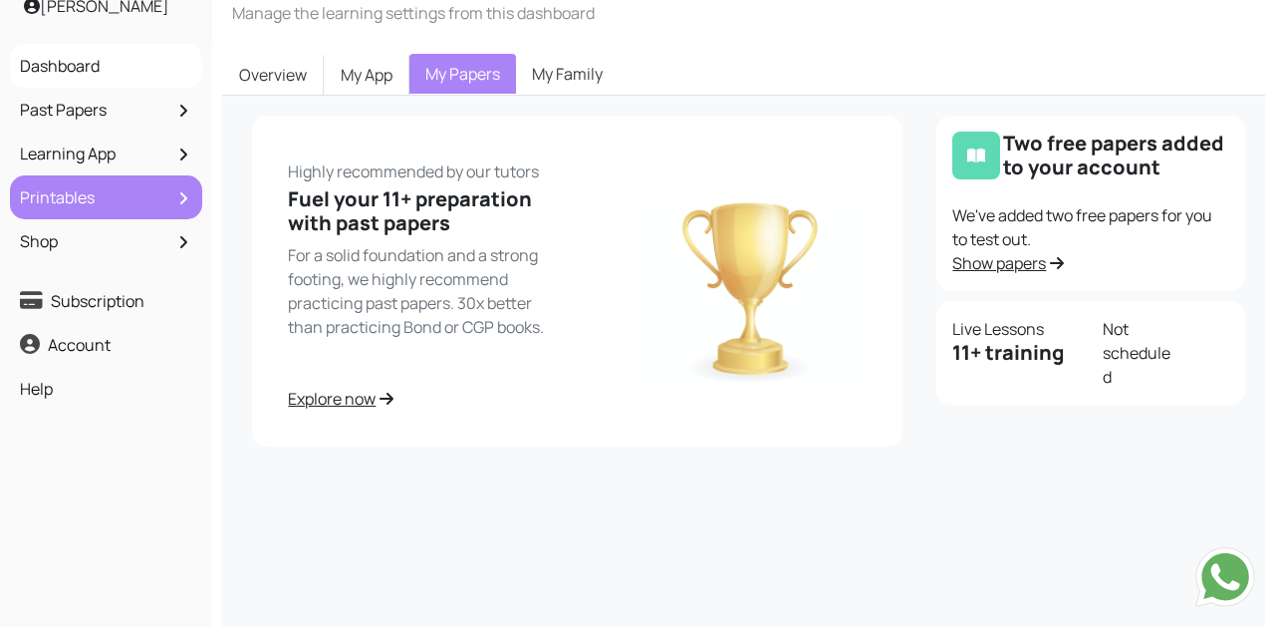
click at [170, 202] on link "Printables" at bounding box center [106, 197] width 182 height 34
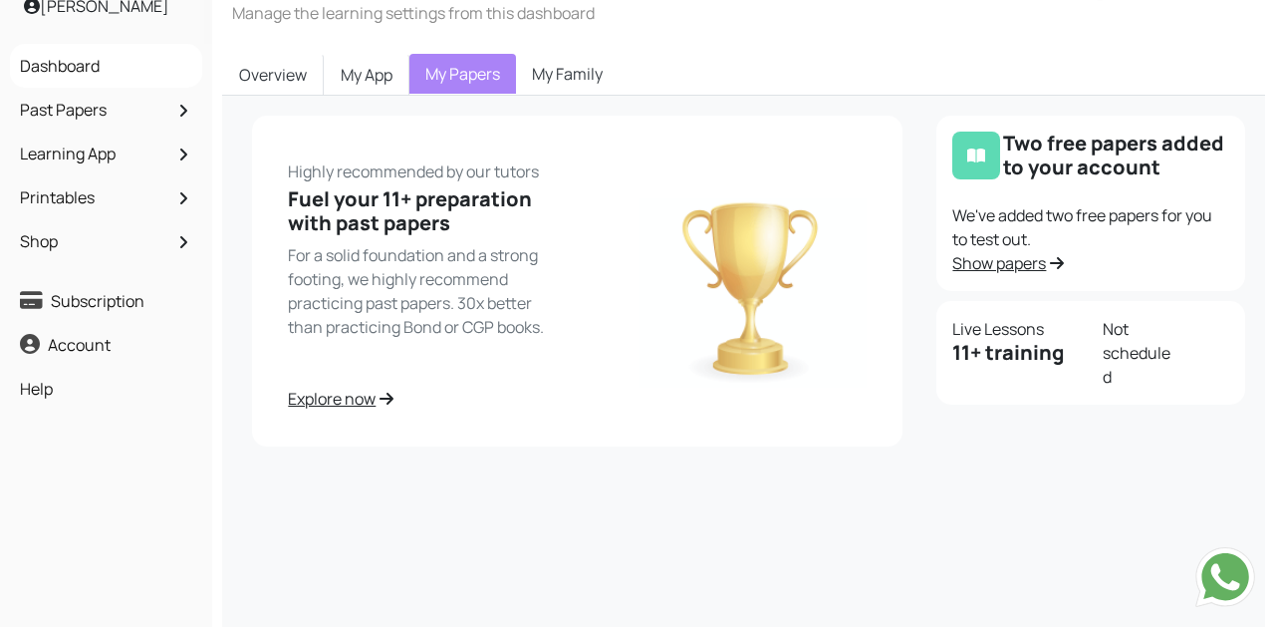
click at [1019, 271] on link "Show papers" at bounding box center [1008, 263] width 112 height 22
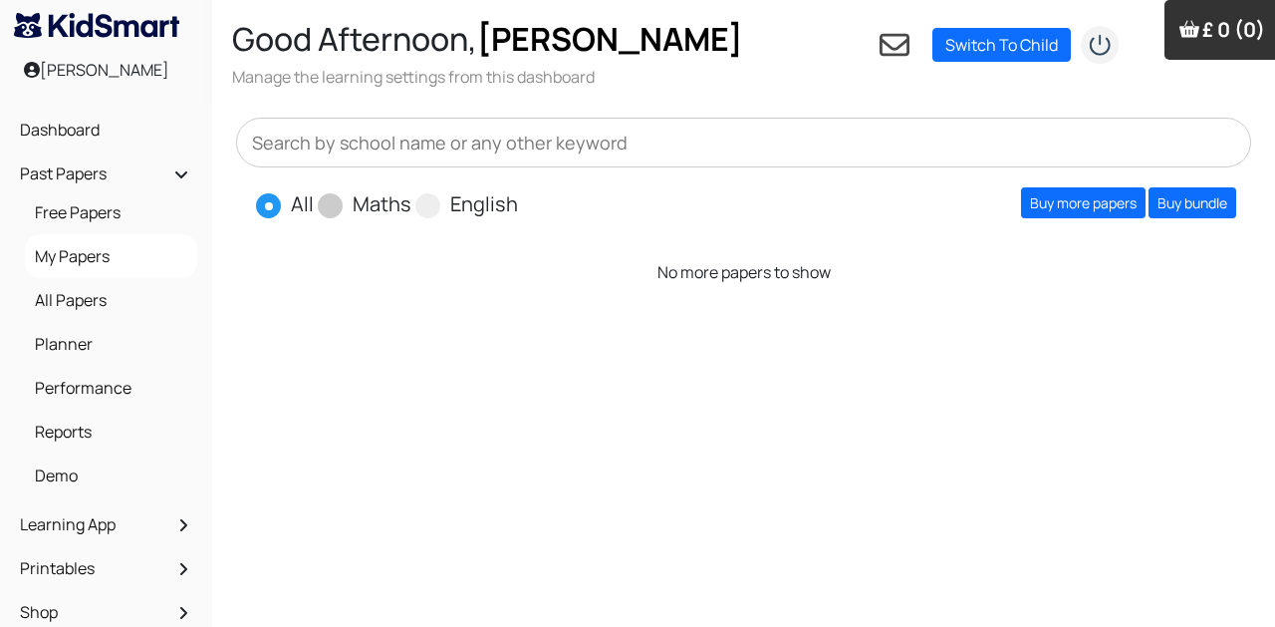
click at [346, 196] on span "Maths" at bounding box center [367, 203] width 98 height 30
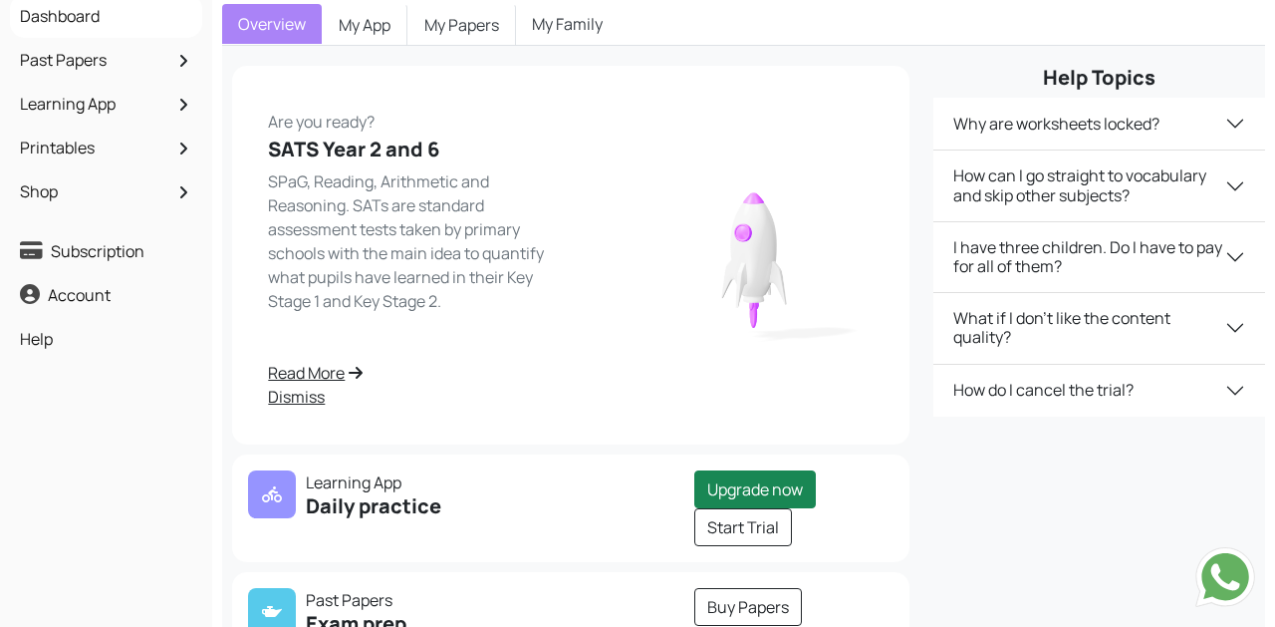
scroll to position [169, 0]
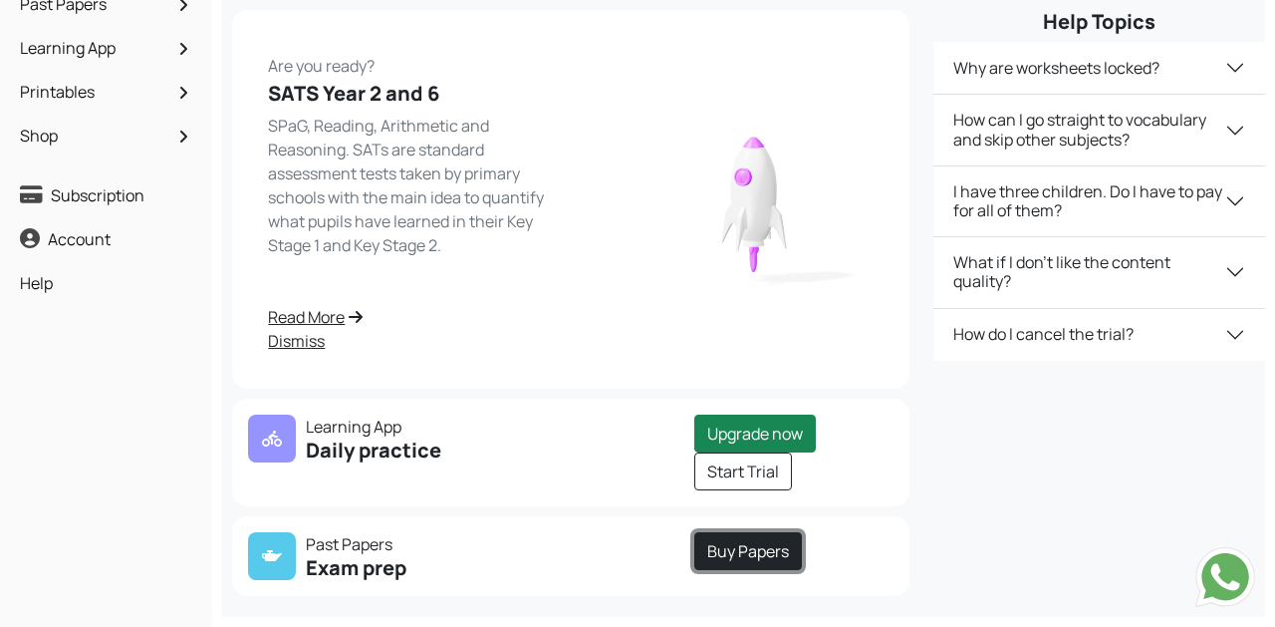
click at [741, 548] on link "Buy Papers" at bounding box center [748, 551] width 108 height 38
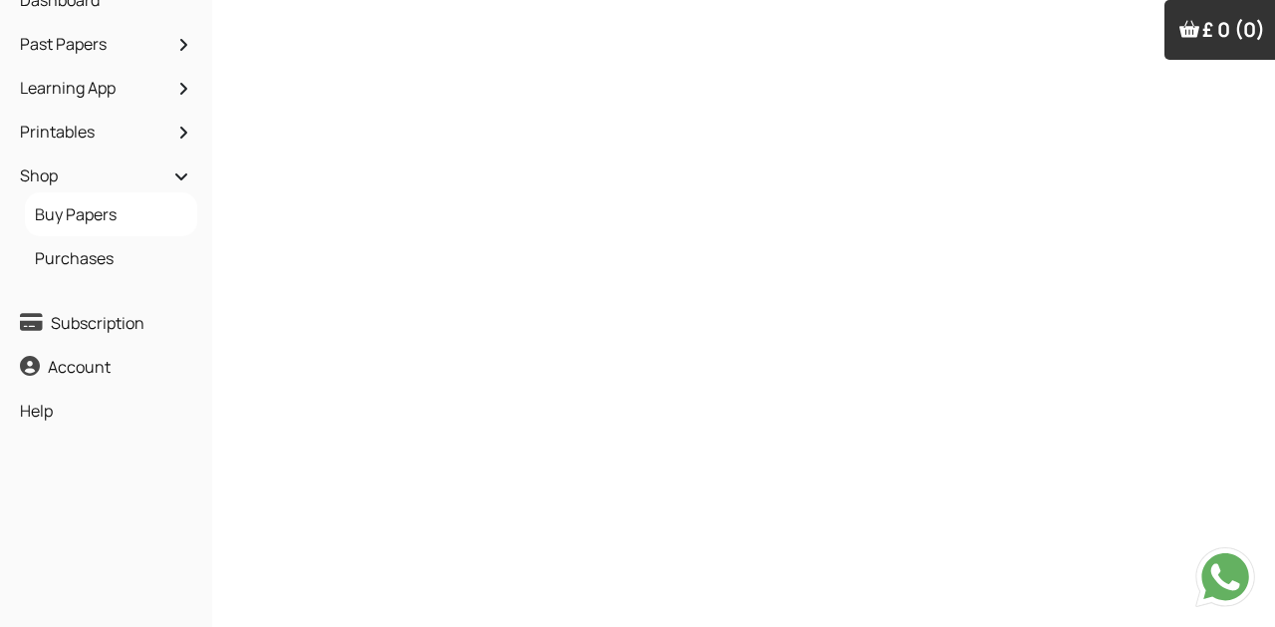
scroll to position [136, 0]
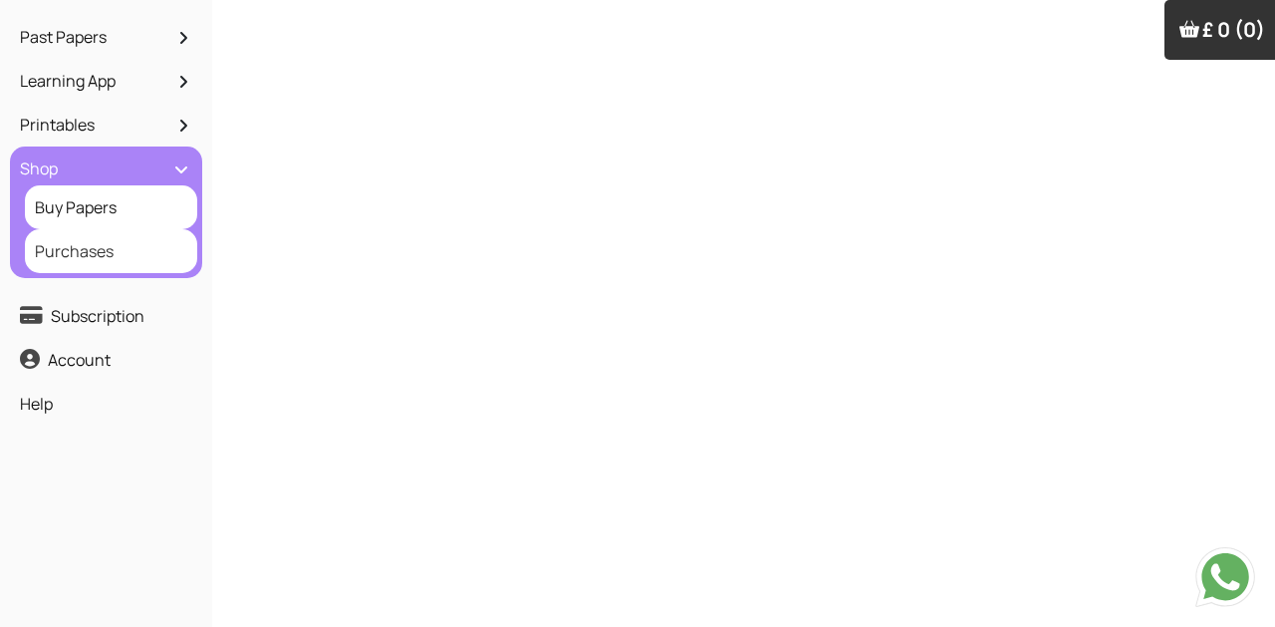
click at [101, 255] on link "Purchases" at bounding box center [111, 251] width 162 height 34
